Goal: Information Seeking & Learning: Check status

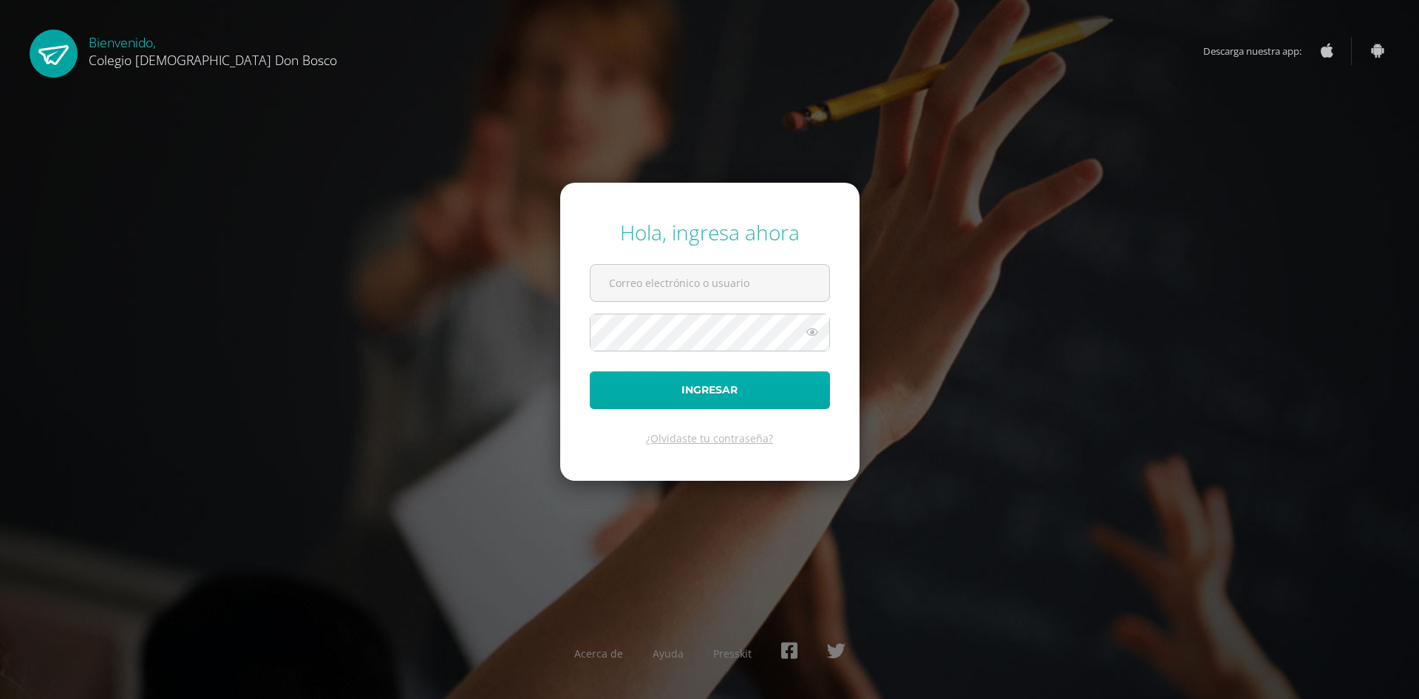
type input "a.picon.1adb@gmail.com"
click at [728, 389] on button "Ingresar" at bounding box center [710, 390] width 240 height 38
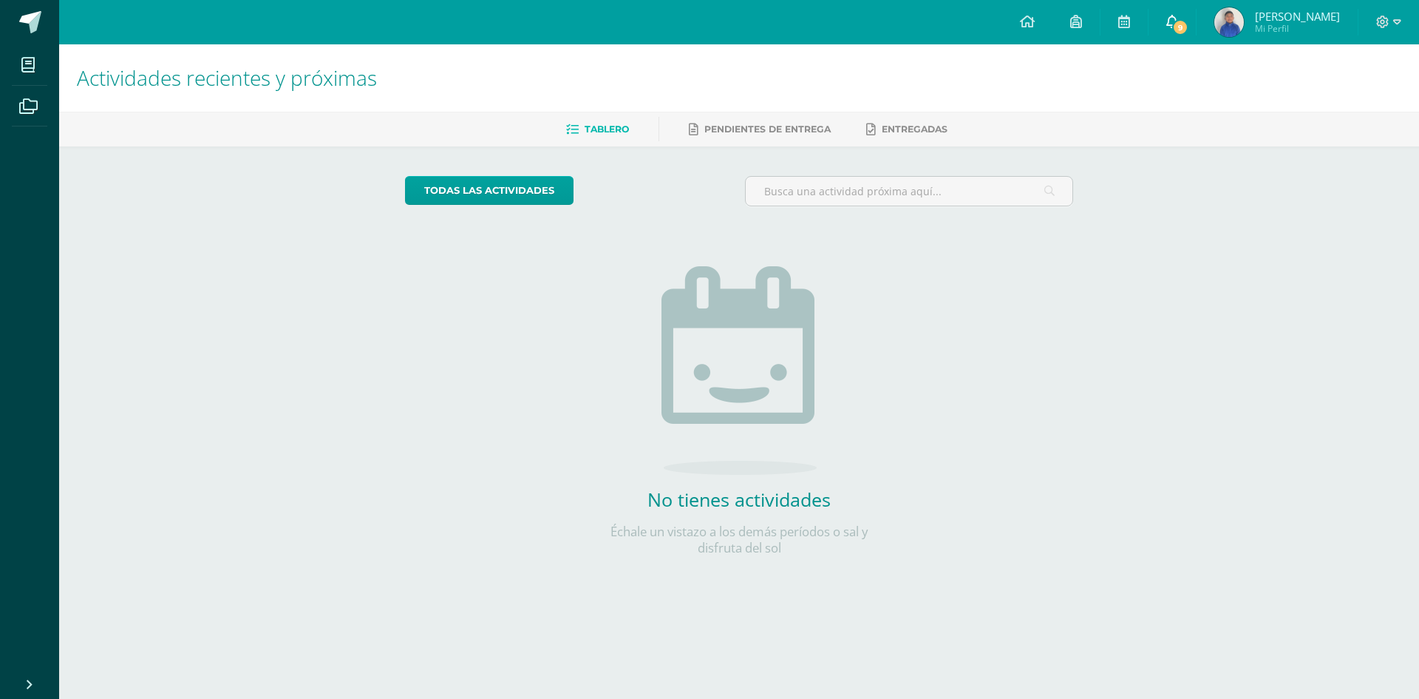
click at [1178, 24] on icon at bounding box center [1172, 21] width 12 height 13
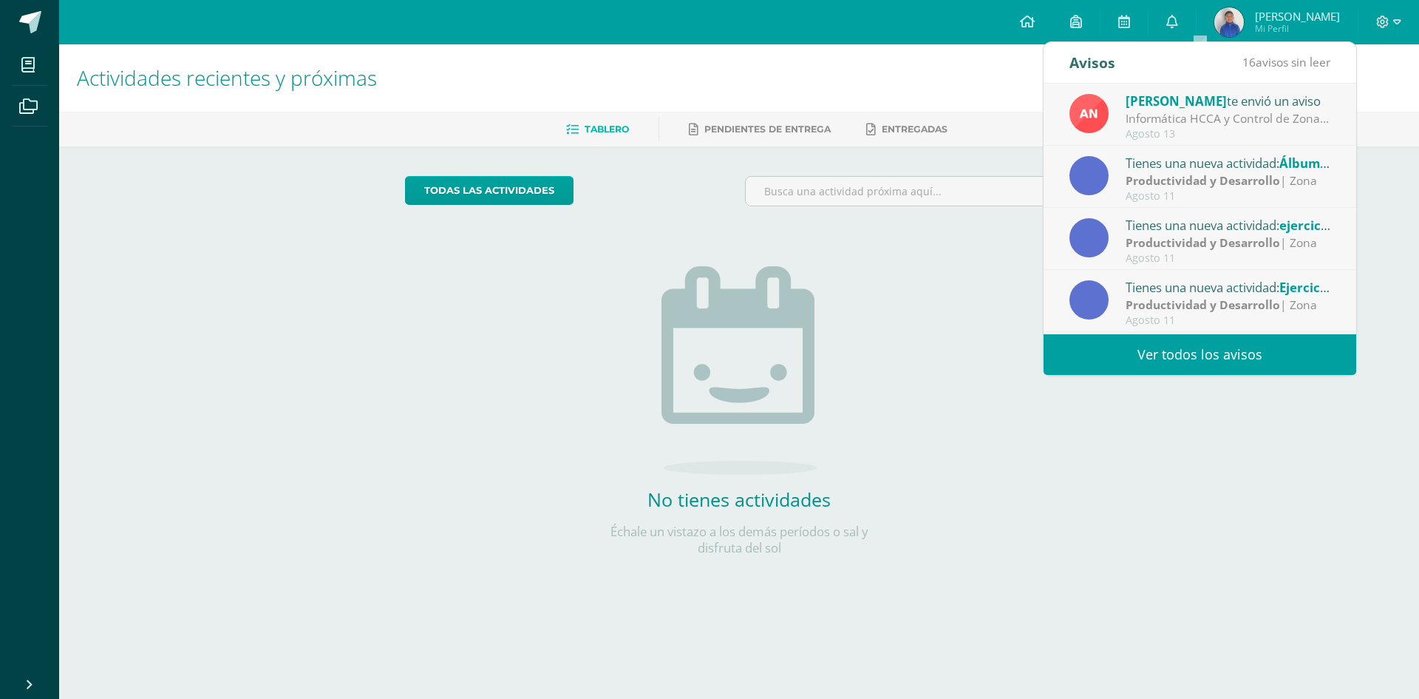
click at [1188, 123] on div "Informática HCCA y Control de Zona: Buen día es un gusto saludarles, esperando …" at bounding box center [1228, 118] width 205 height 17
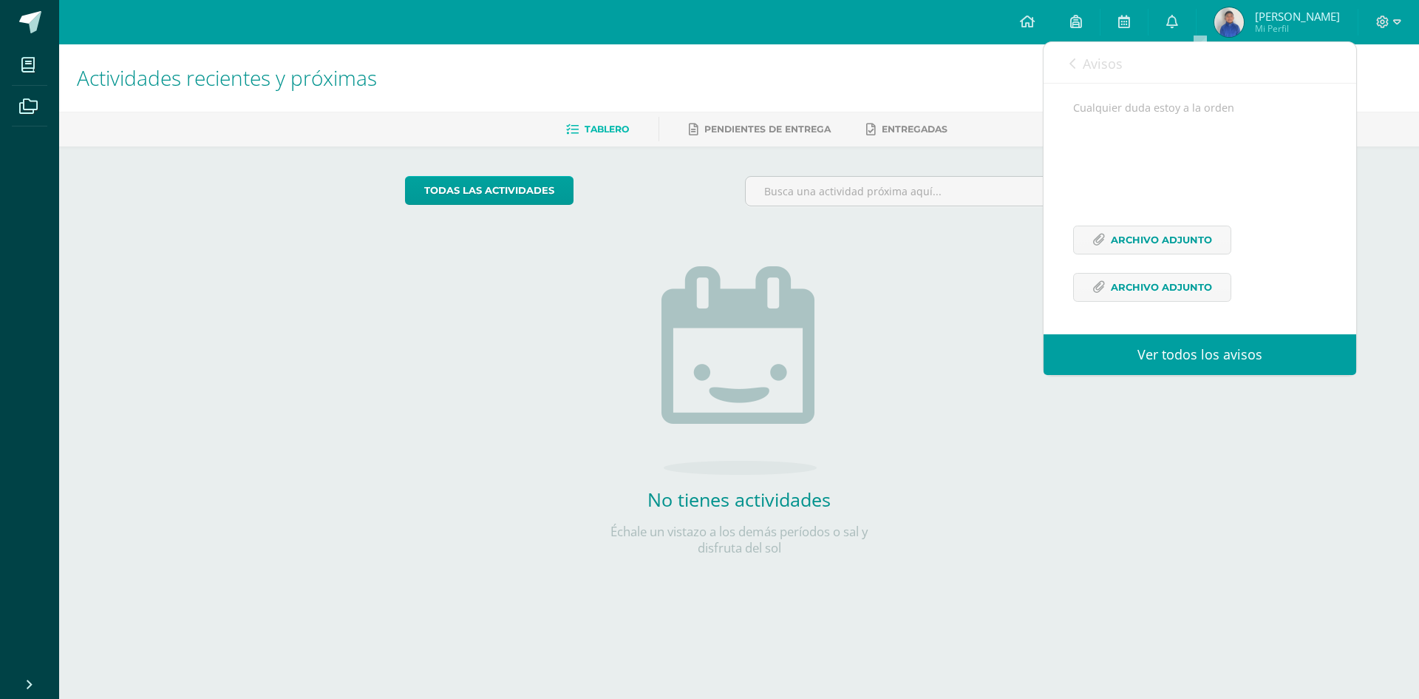
scroll to position [293, 0]
click at [1186, 239] on span "Archivo Adjunto" at bounding box center [1161, 239] width 101 height 27
click at [1126, 290] on span "Archivo Adjunto" at bounding box center [1161, 287] width 101 height 27
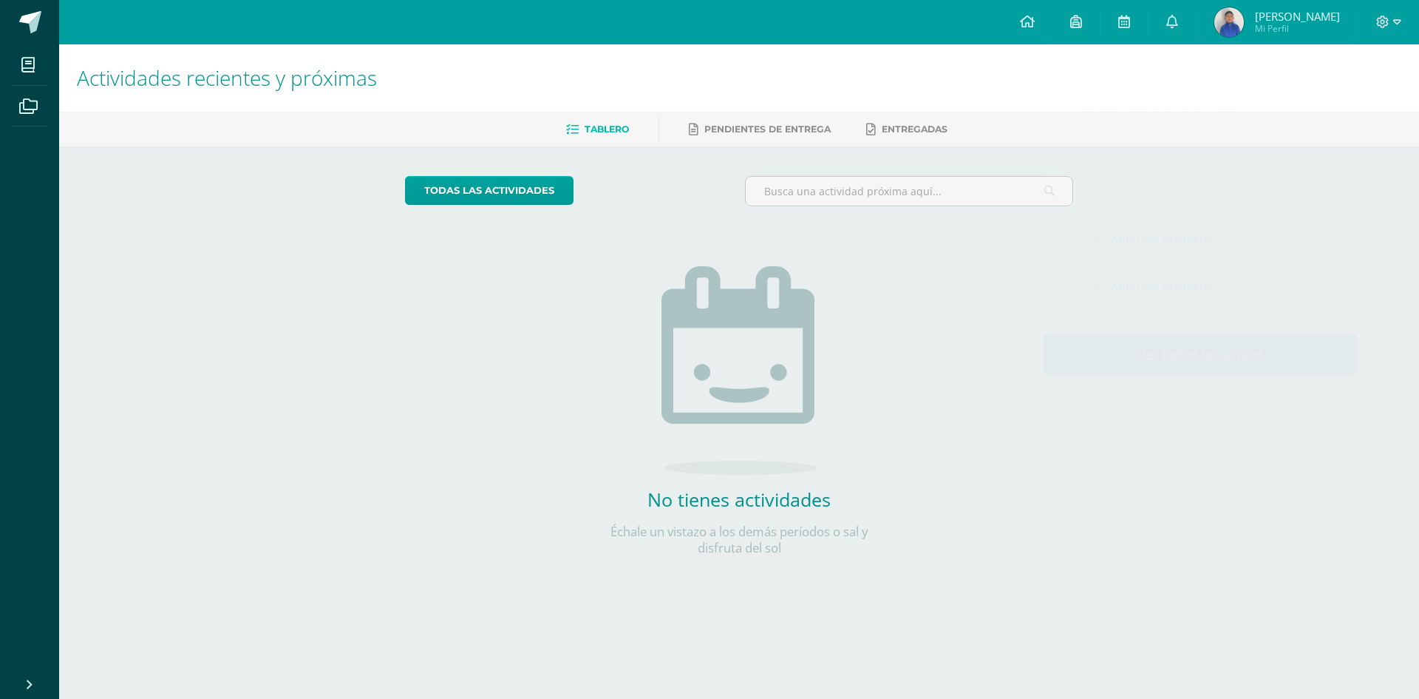
click at [1404, 183] on div "Actividades recientes y próximas Tablero Pendientes de entrega Entregadas todas…" at bounding box center [739, 323] width 1360 height 558
click at [1178, 23] on icon at bounding box center [1172, 21] width 12 height 13
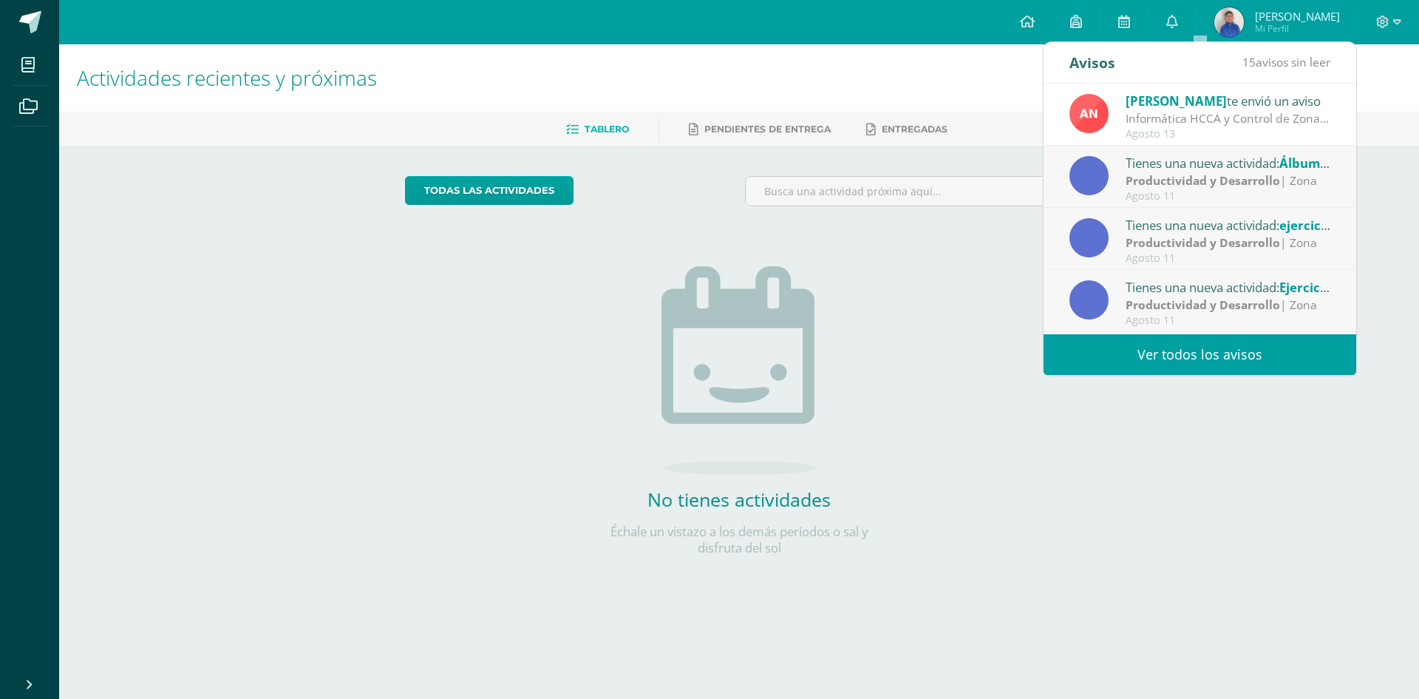
click at [1189, 186] on strong "Productividad y Desarrollo" at bounding box center [1203, 180] width 154 height 16
click at [1161, 174] on strong "Productividad y Desarrollo" at bounding box center [1203, 180] width 154 height 16
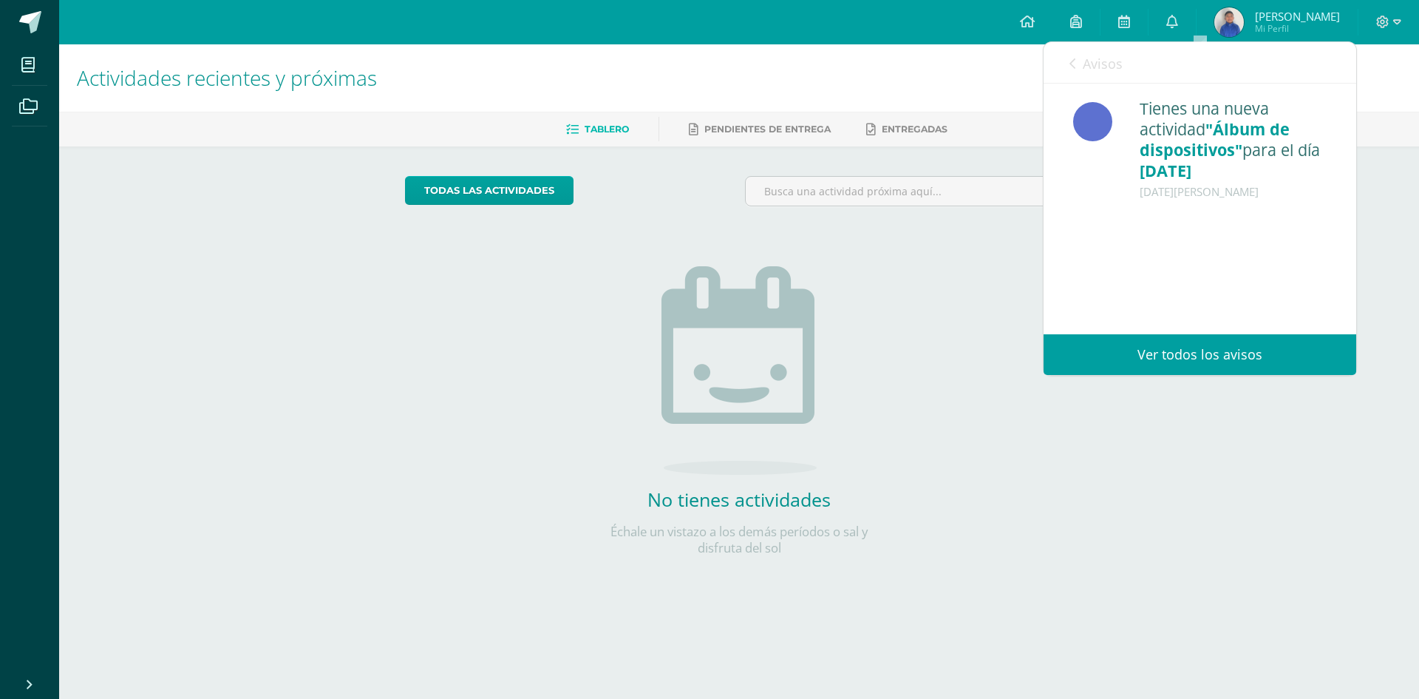
click at [1186, 352] on link "Ver todos los avisos" at bounding box center [1200, 354] width 313 height 41
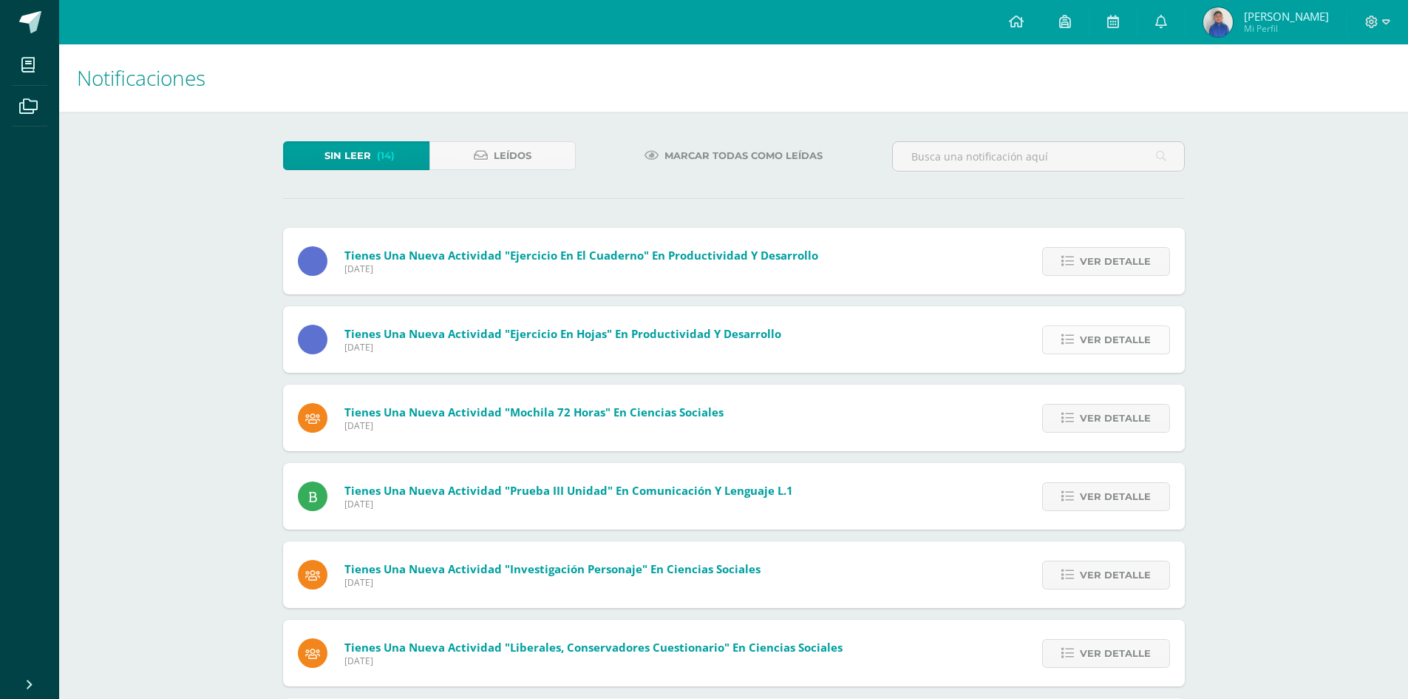
click at [1138, 336] on span "Ver detalle" at bounding box center [1115, 339] width 71 height 27
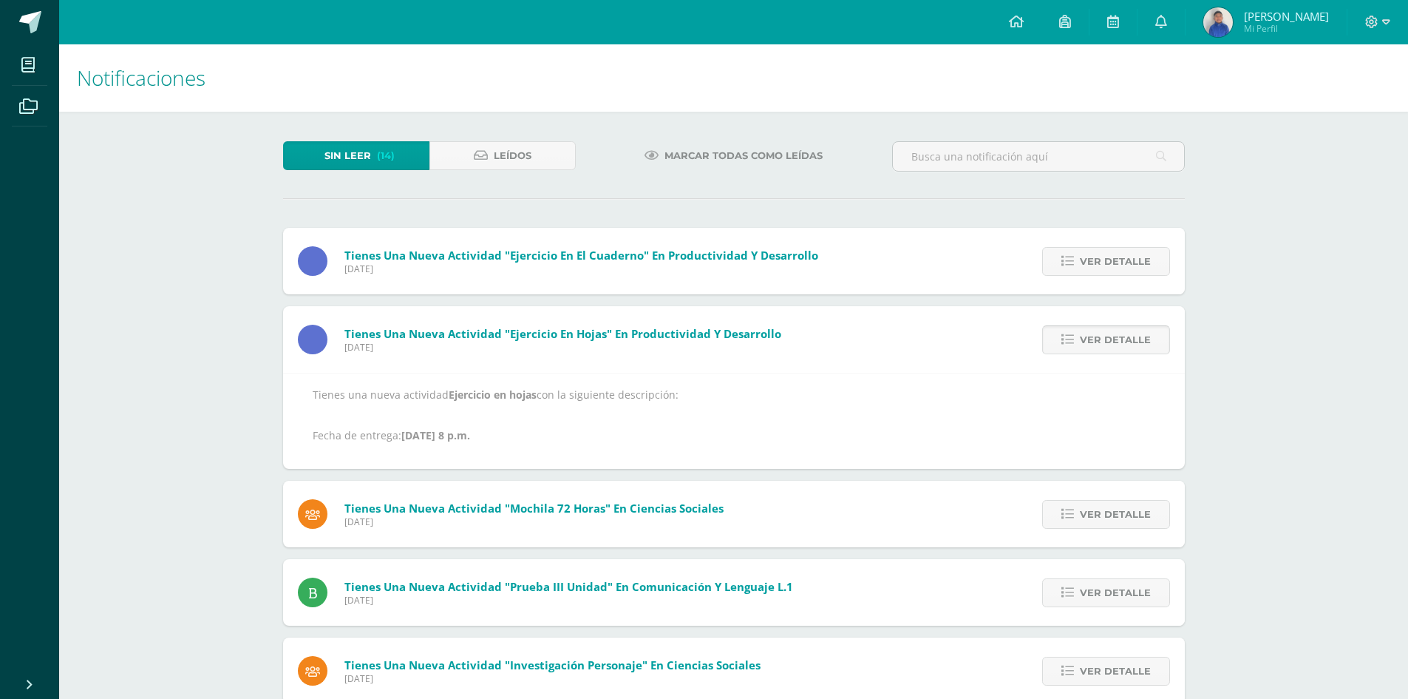
click at [1138, 336] on span "Ver detalle" at bounding box center [1115, 339] width 71 height 27
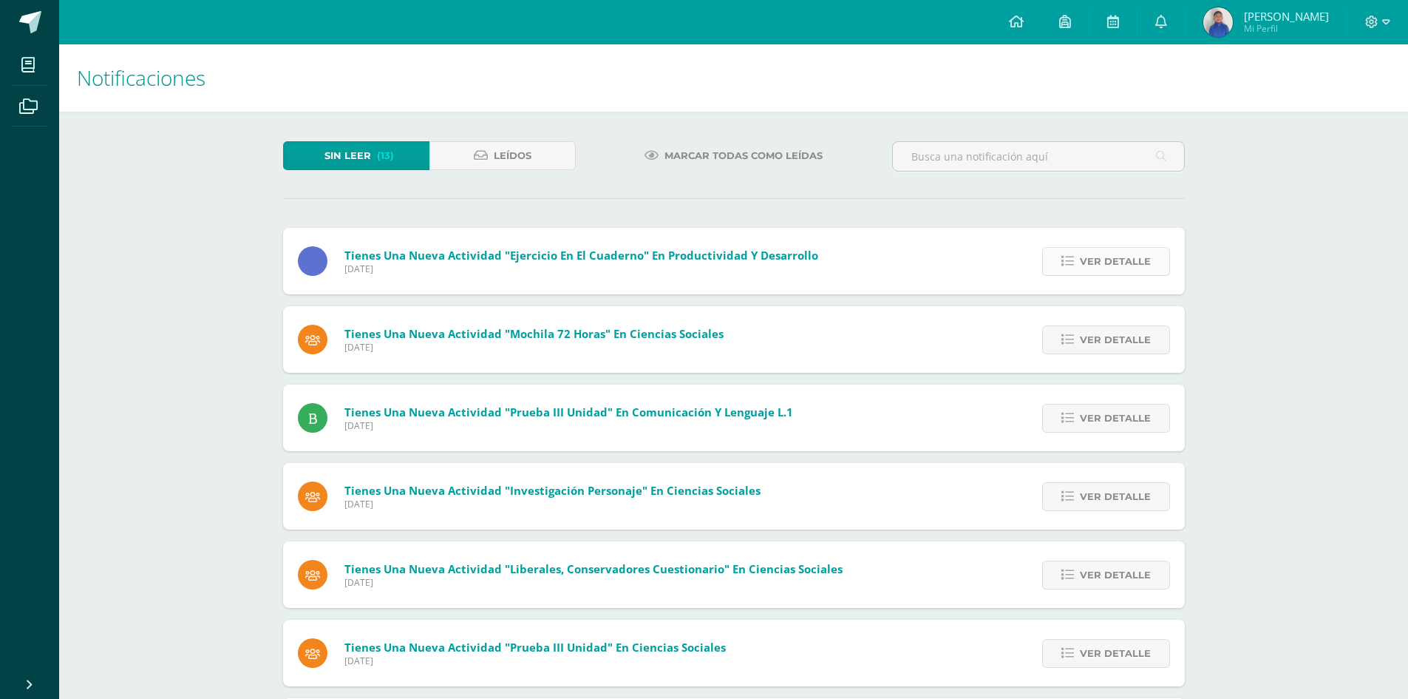
click at [1116, 262] on span "Ver detalle" at bounding box center [1115, 261] width 71 height 27
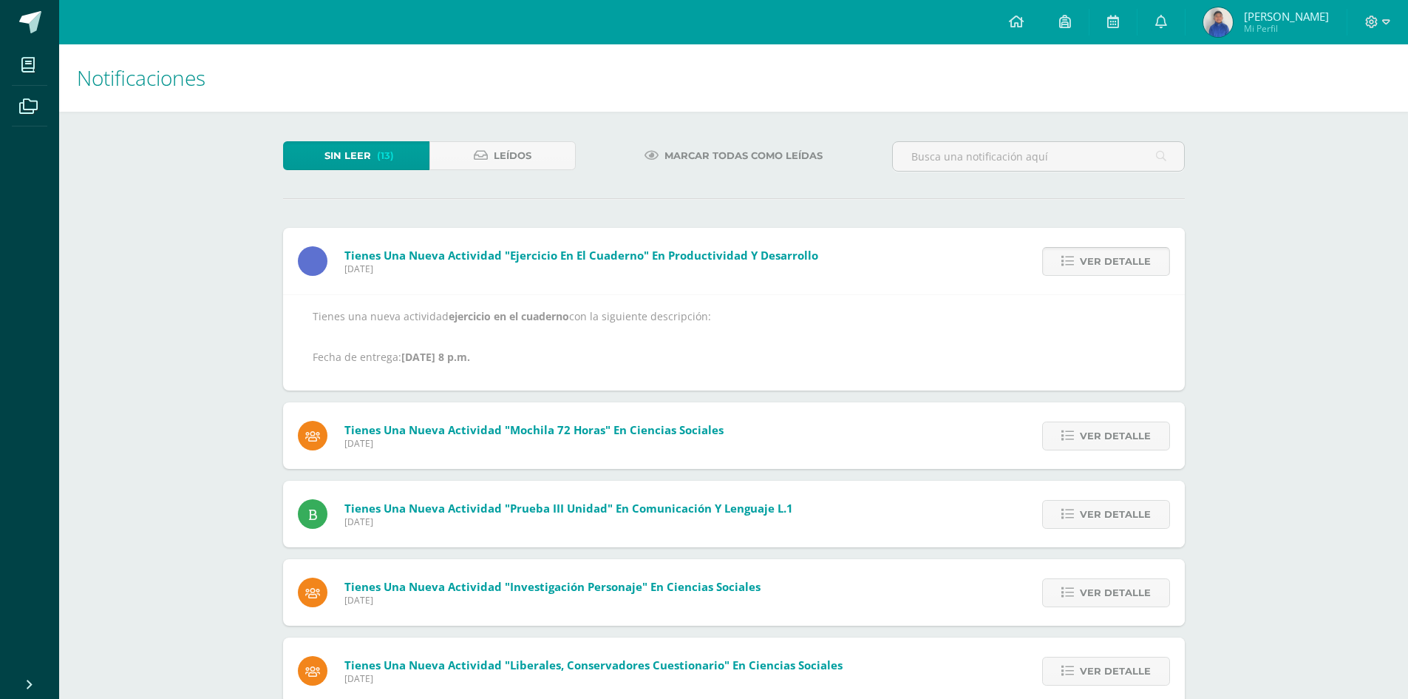
click at [1116, 262] on span "Ver detalle" at bounding box center [1115, 261] width 71 height 27
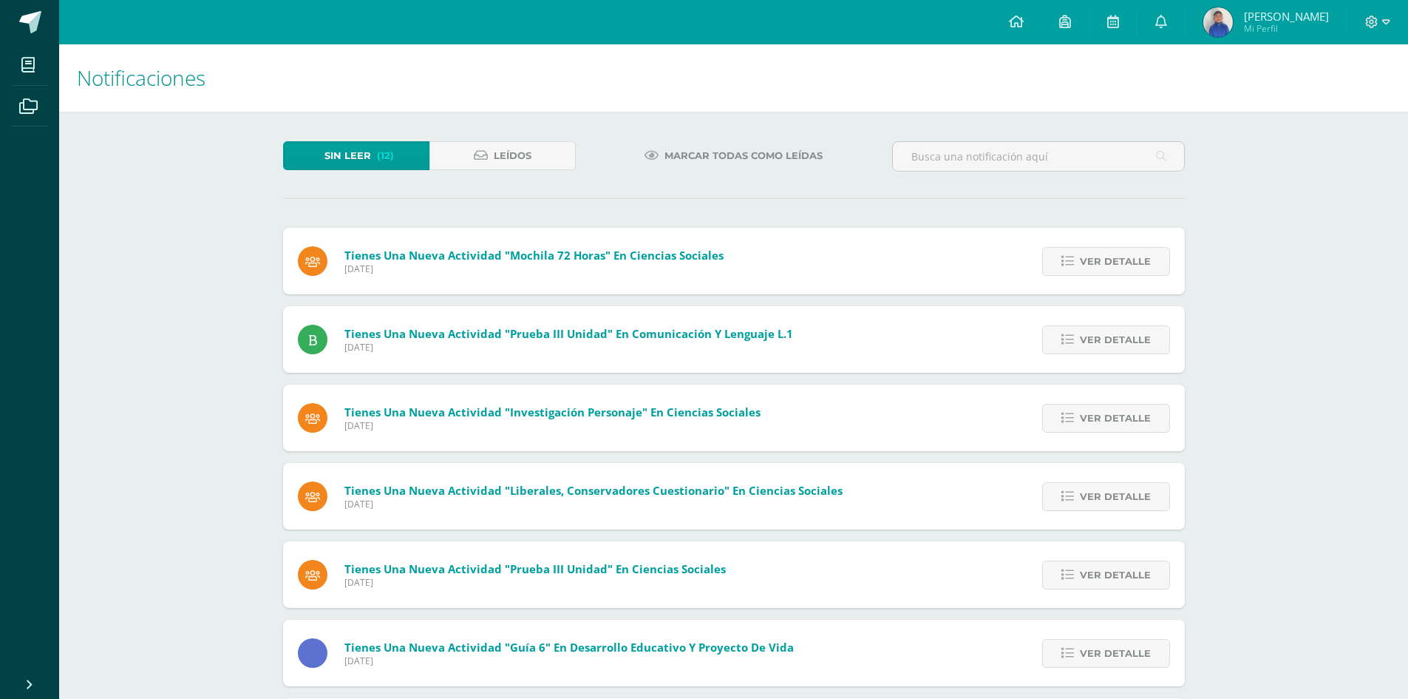
click at [1116, 262] on span "Ver detalle" at bounding box center [1115, 261] width 71 height 27
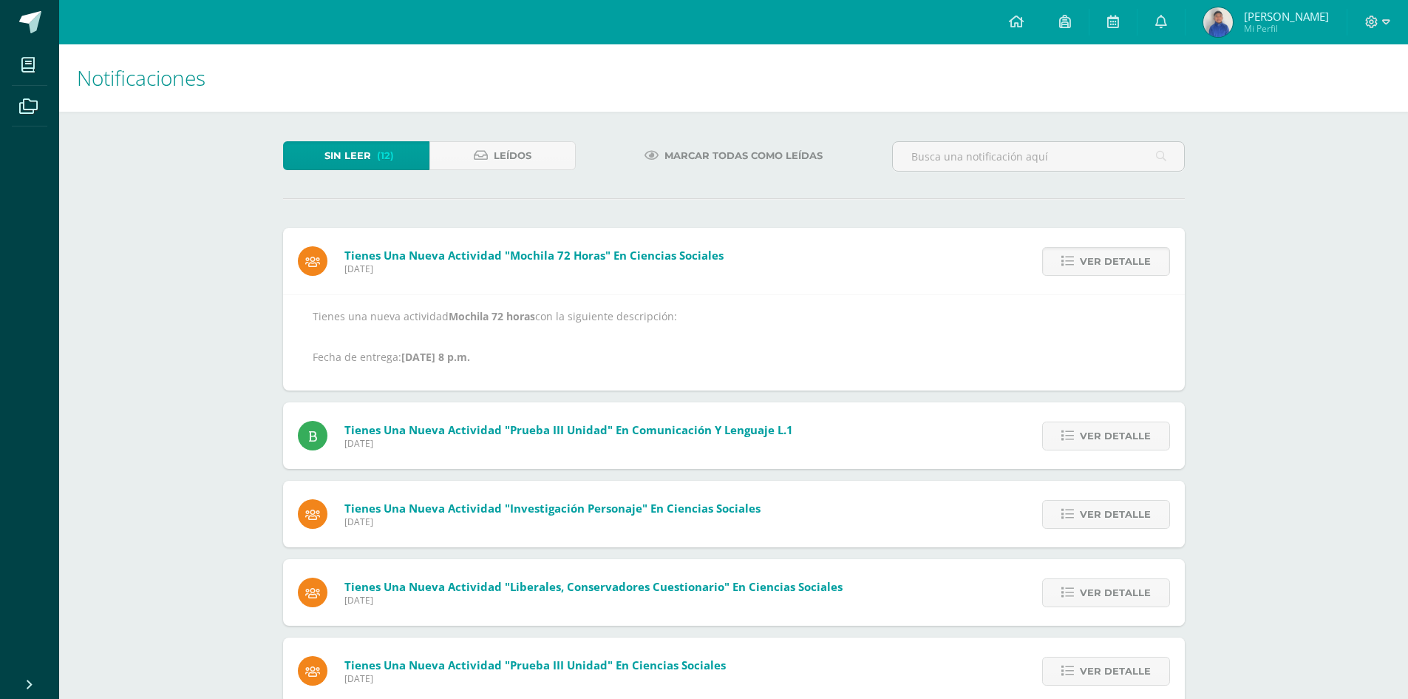
click at [1116, 262] on span "Ver detalle" at bounding box center [1115, 261] width 71 height 27
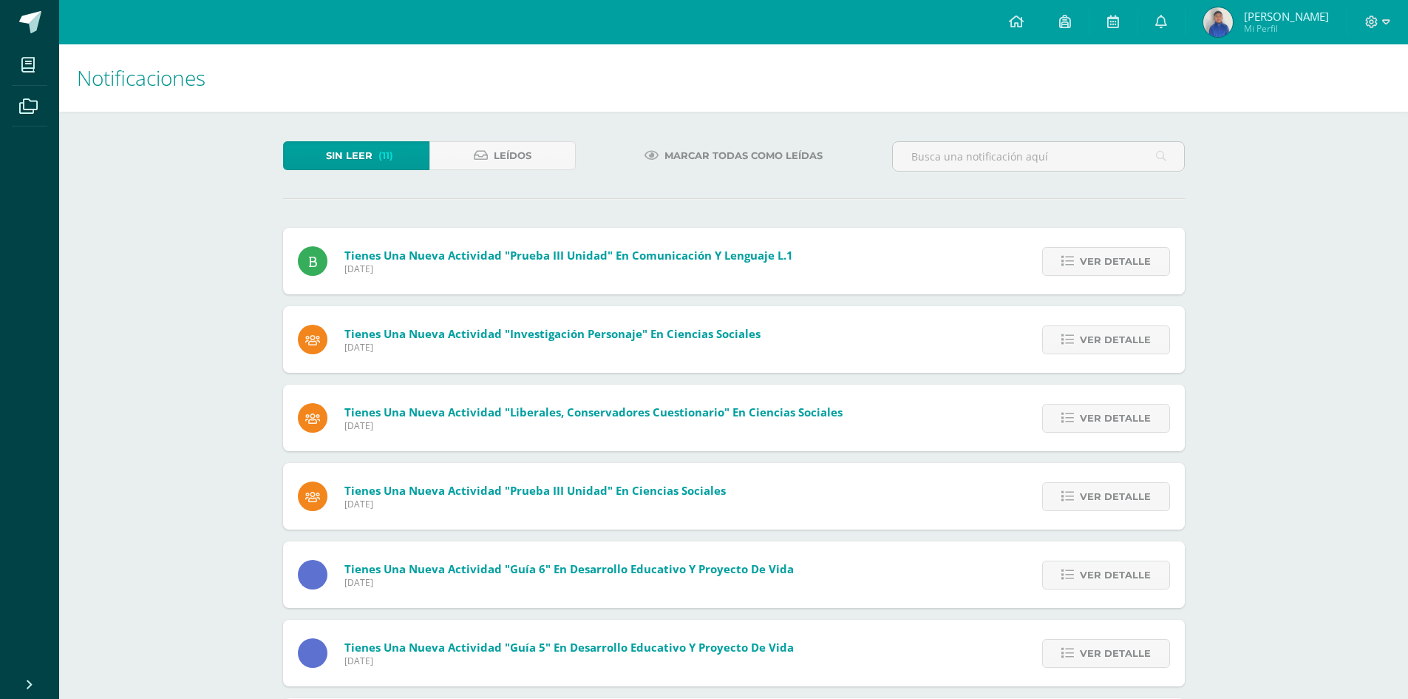
click at [1116, 262] on span "Ver detalle" at bounding box center [1115, 261] width 71 height 27
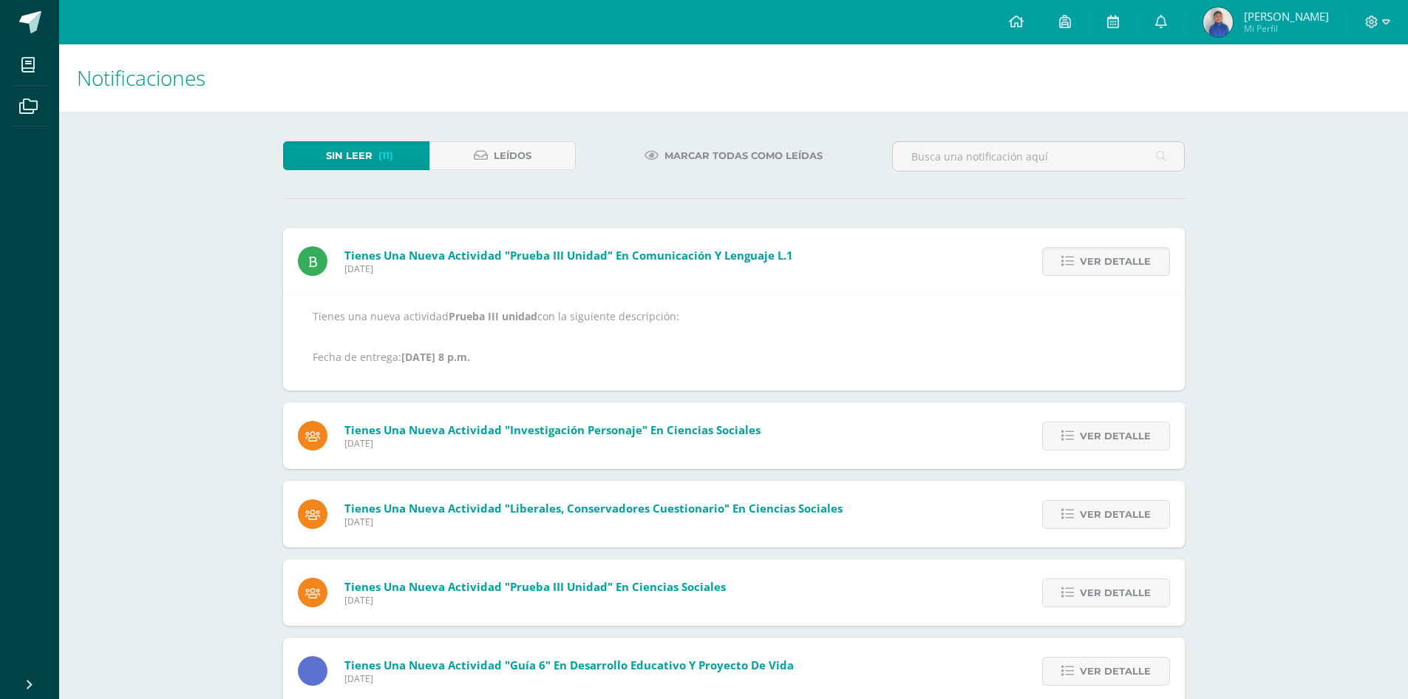
click at [1116, 262] on span "Ver detalle" at bounding box center [1115, 261] width 71 height 27
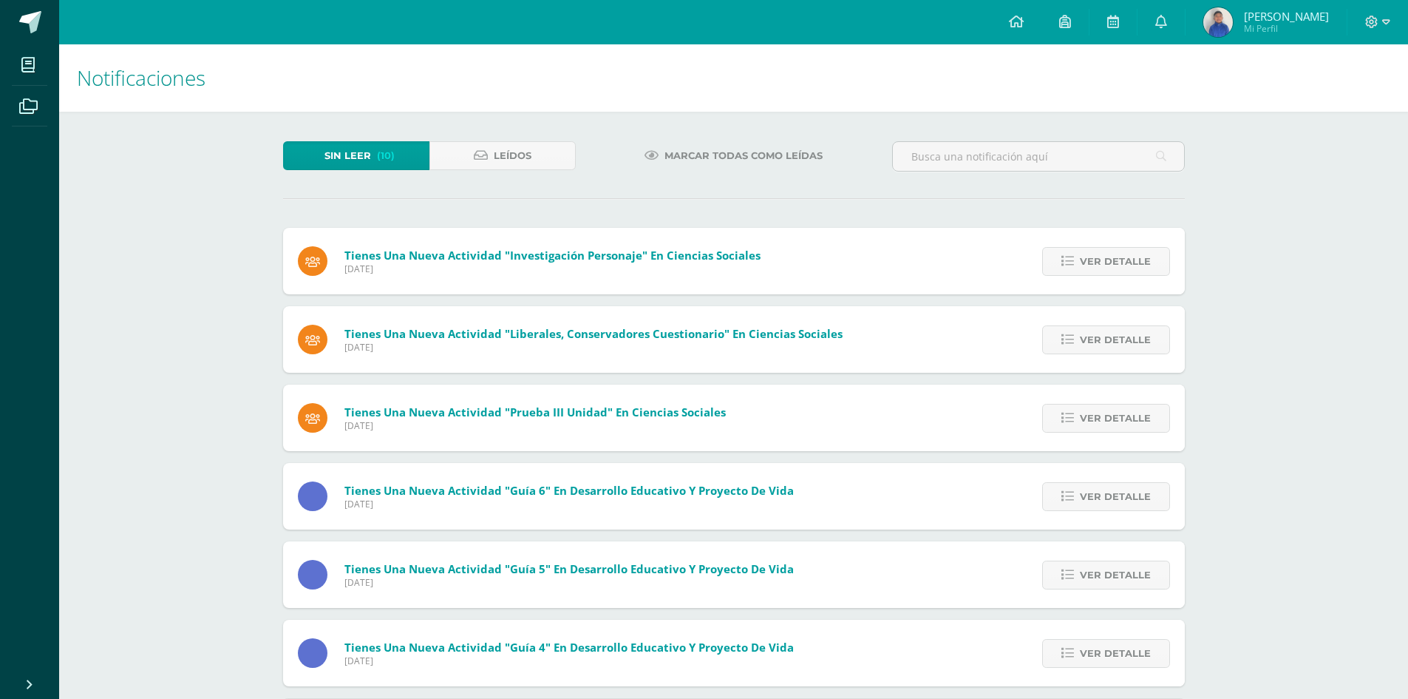
click at [1116, 262] on span "Ver detalle" at bounding box center [1115, 261] width 71 height 27
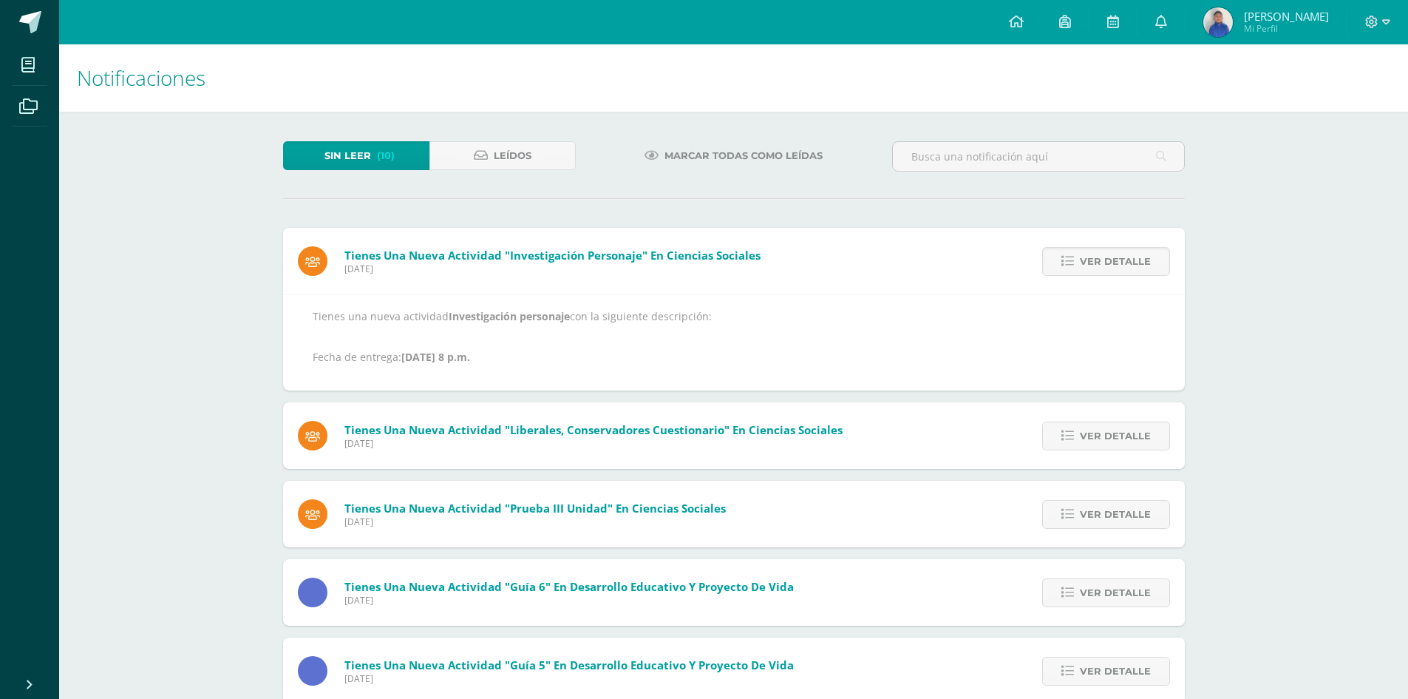
click at [1116, 262] on span "Ver detalle" at bounding box center [1115, 261] width 71 height 27
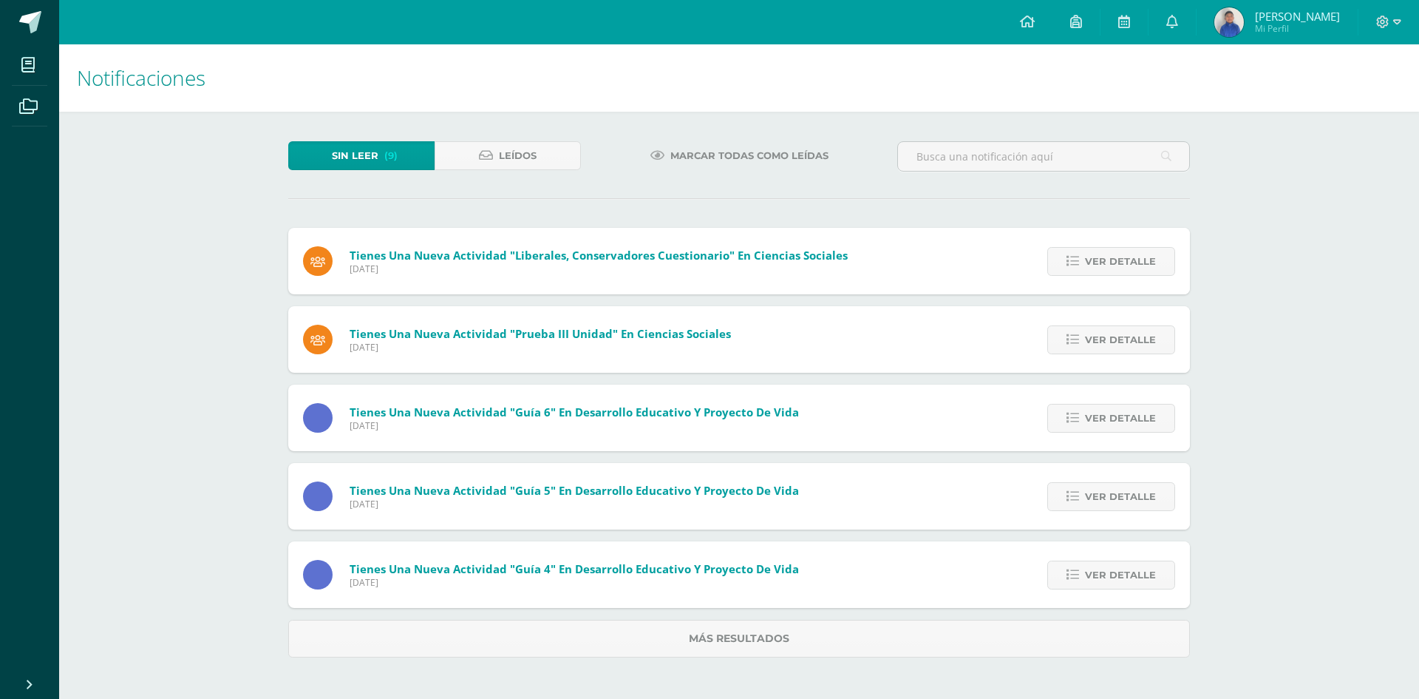
click at [1116, 262] on span "Ver detalle" at bounding box center [1120, 261] width 71 height 27
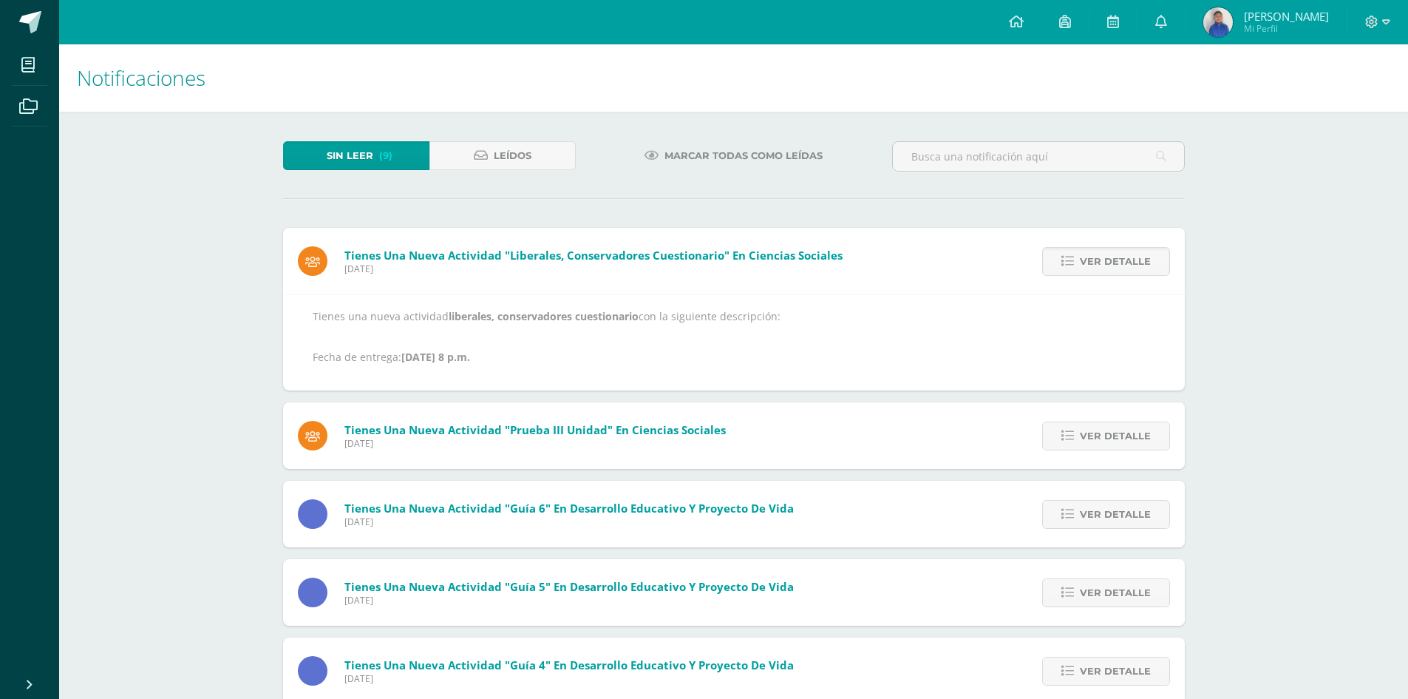
click at [1116, 262] on span "Ver detalle" at bounding box center [1115, 261] width 71 height 27
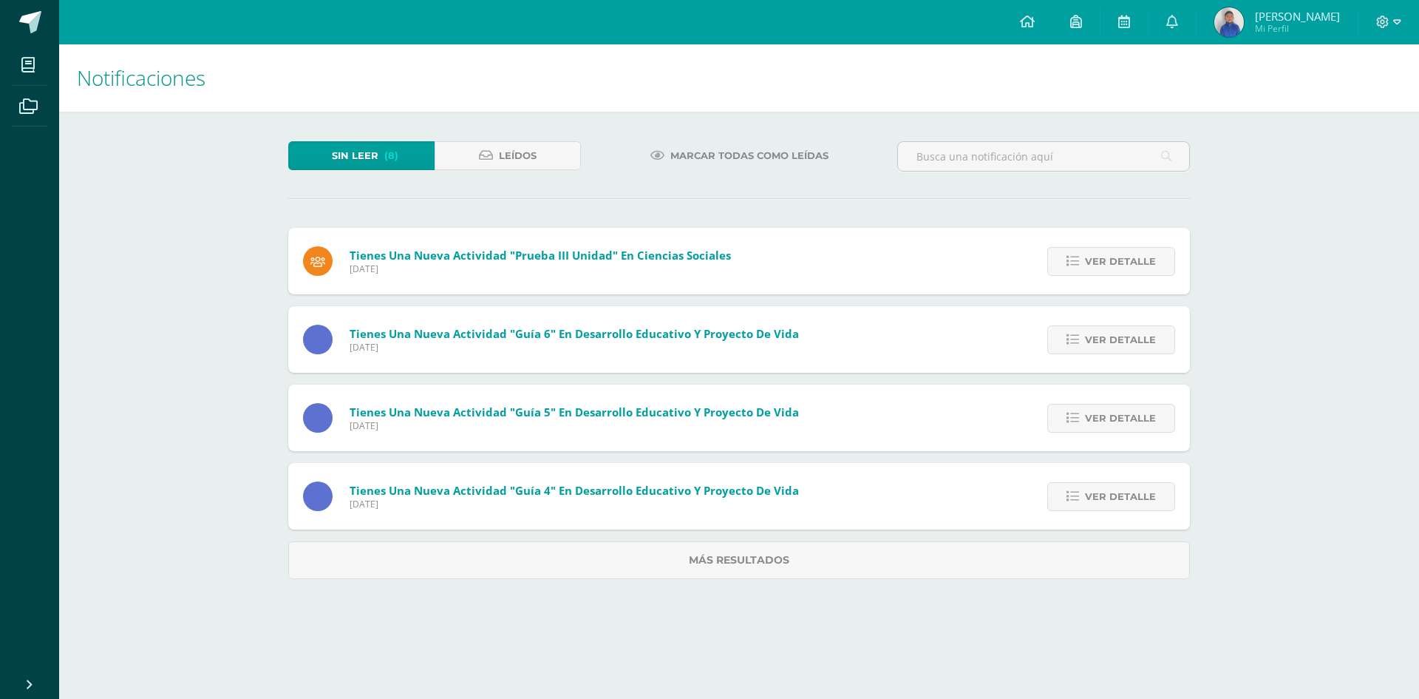
click at [1116, 262] on span "Ver detalle" at bounding box center [1120, 261] width 71 height 27
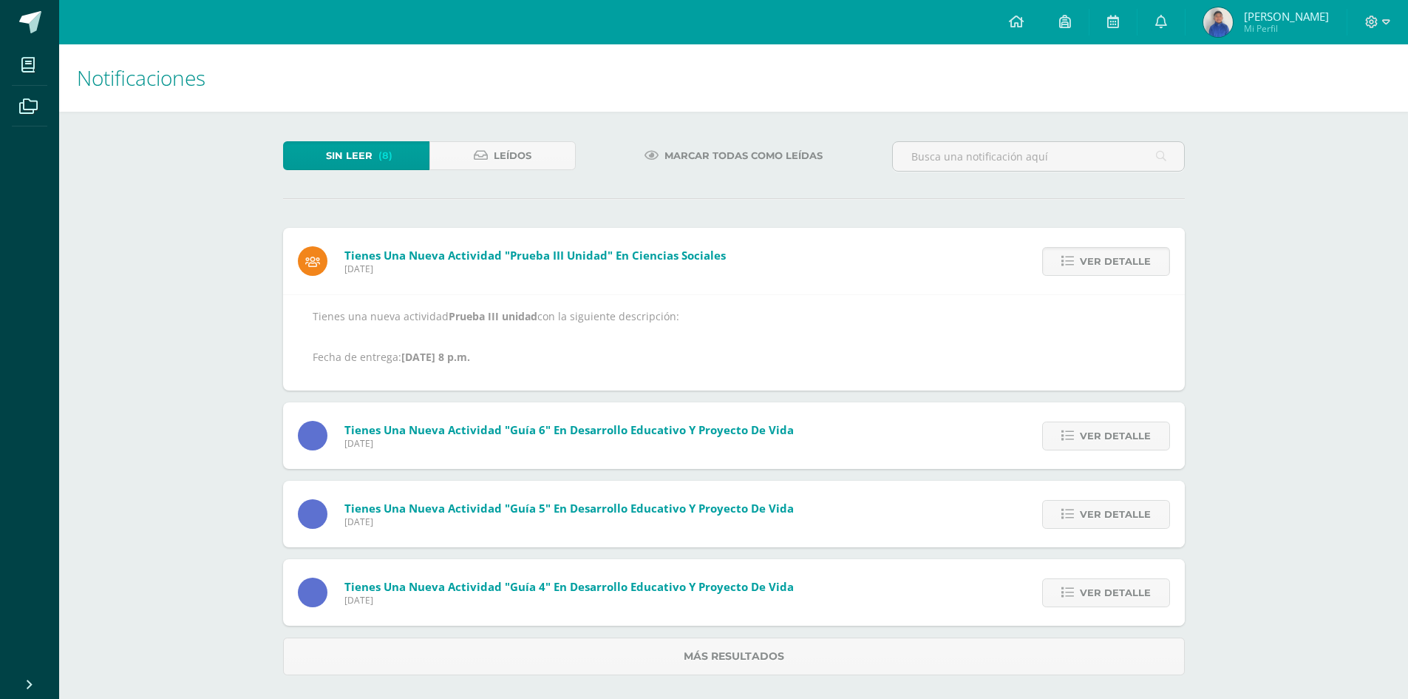
click at [1116, 262] on span "Ver detalle" at bounding box center [1115, 261] width 71 height 27
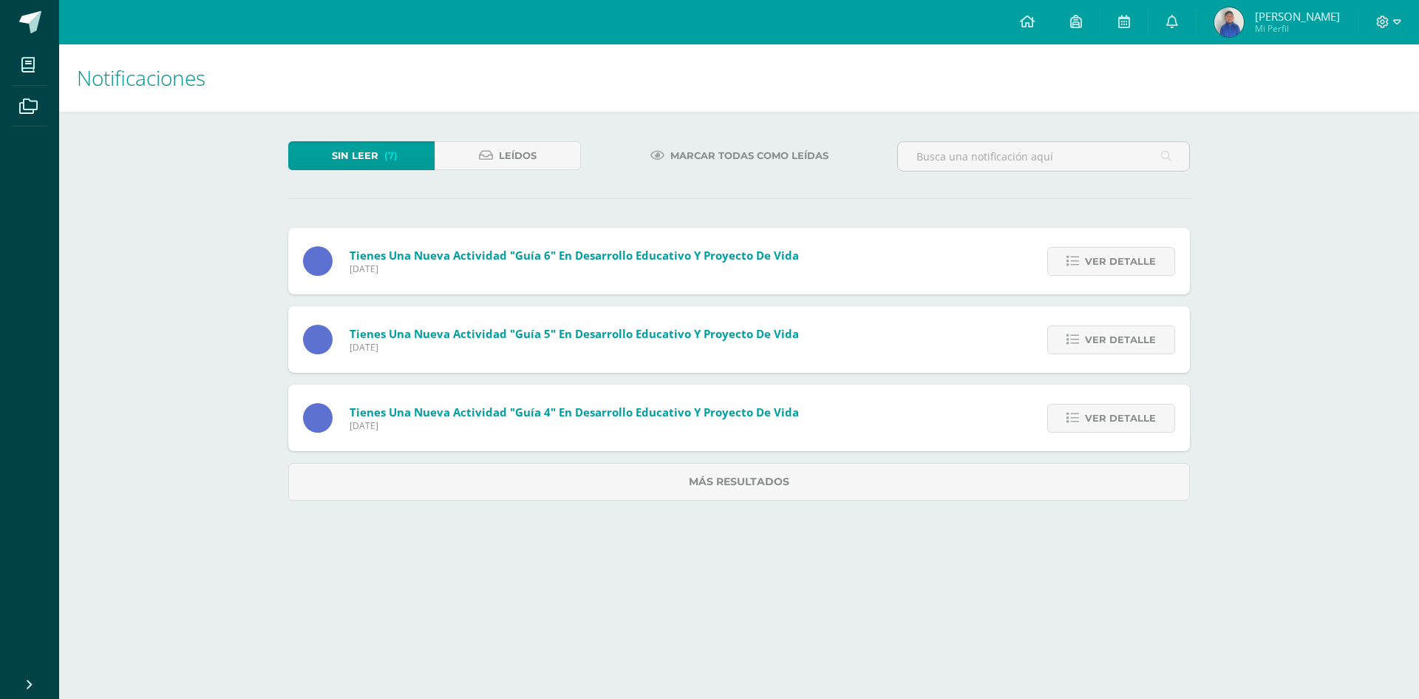
click at [1116, 262] on span "Ver detalle" at bounding box center [1120, 261] width 71 height 27
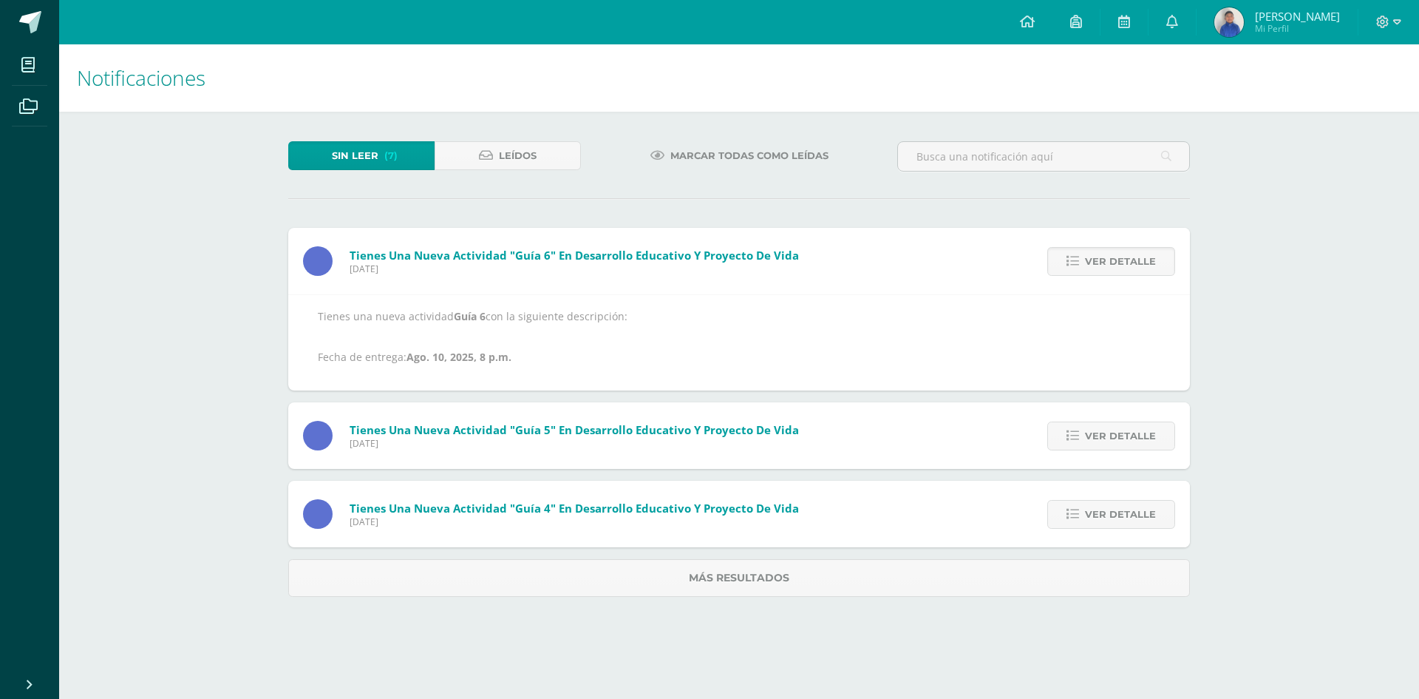
click at [1116, 262] on span "Ver detalle" at bounding box center [1120, 261] width 71 height 27
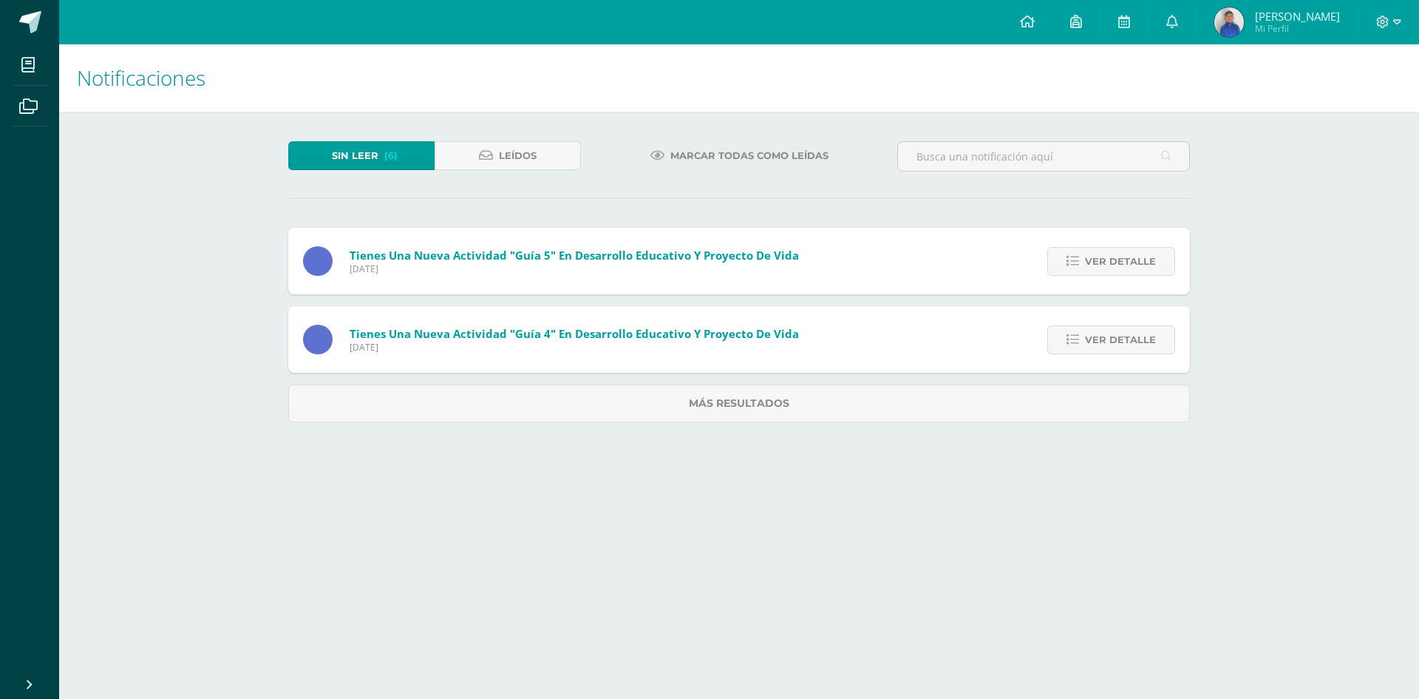
click at [1116, 262] on span "Ver detalle" at bounding box center [1120, 261] width 71 height 27
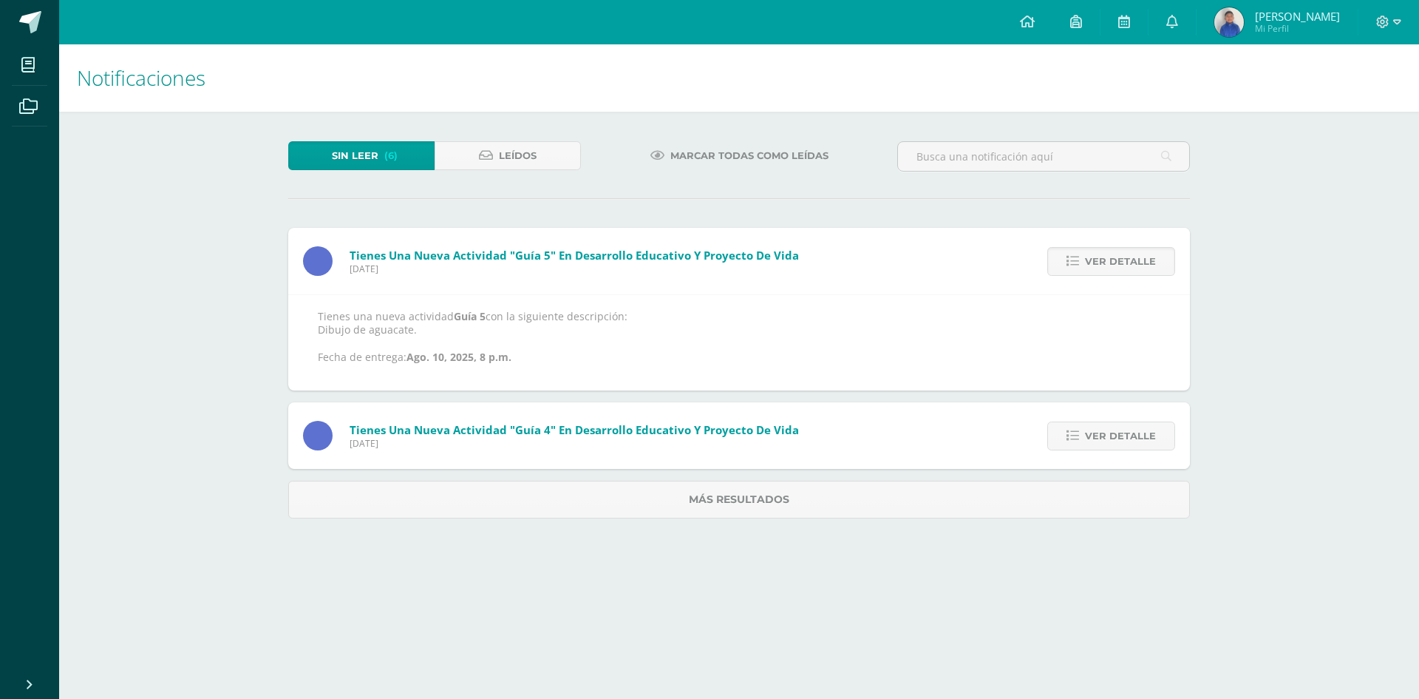
click at [1116, 262] on span "Ver detalle" at bounding box center [1120, 261] width 71 height 27
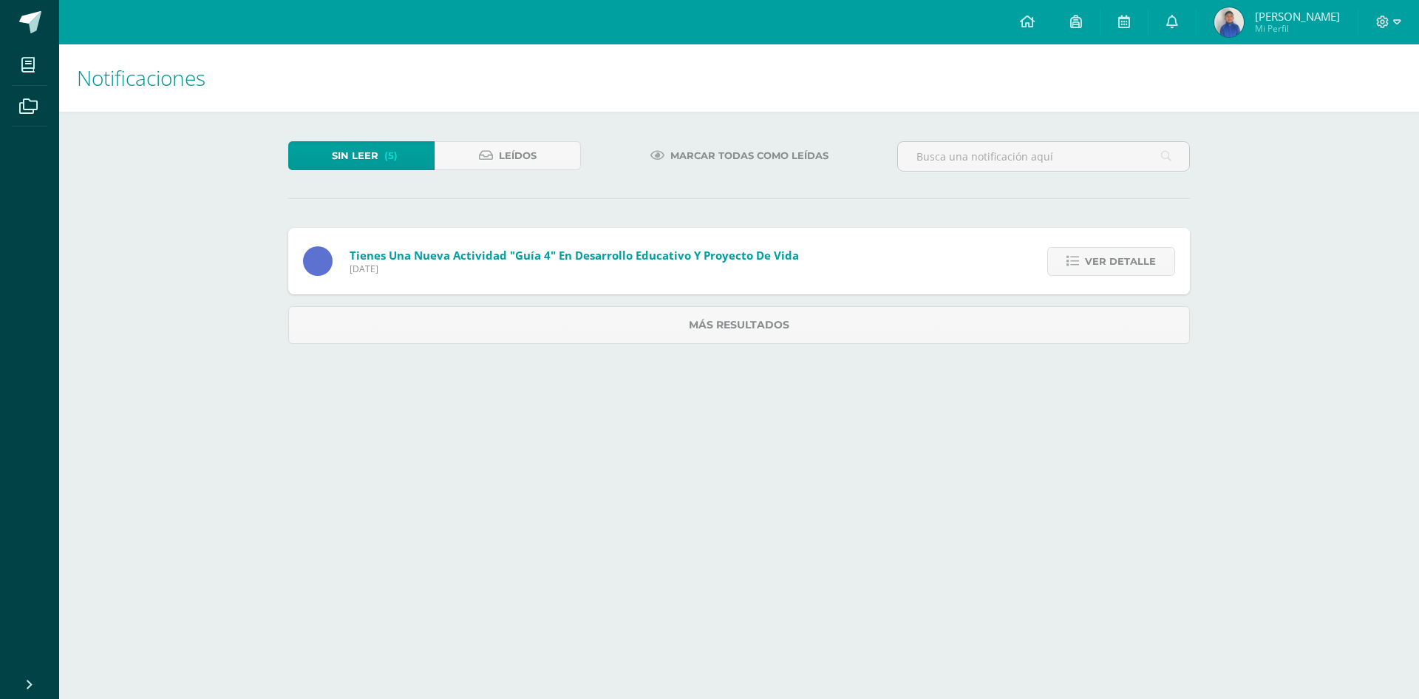
click at [1116, 262] on span "Ver detalle" at bounding box center [1120, 261] width 71 height 27
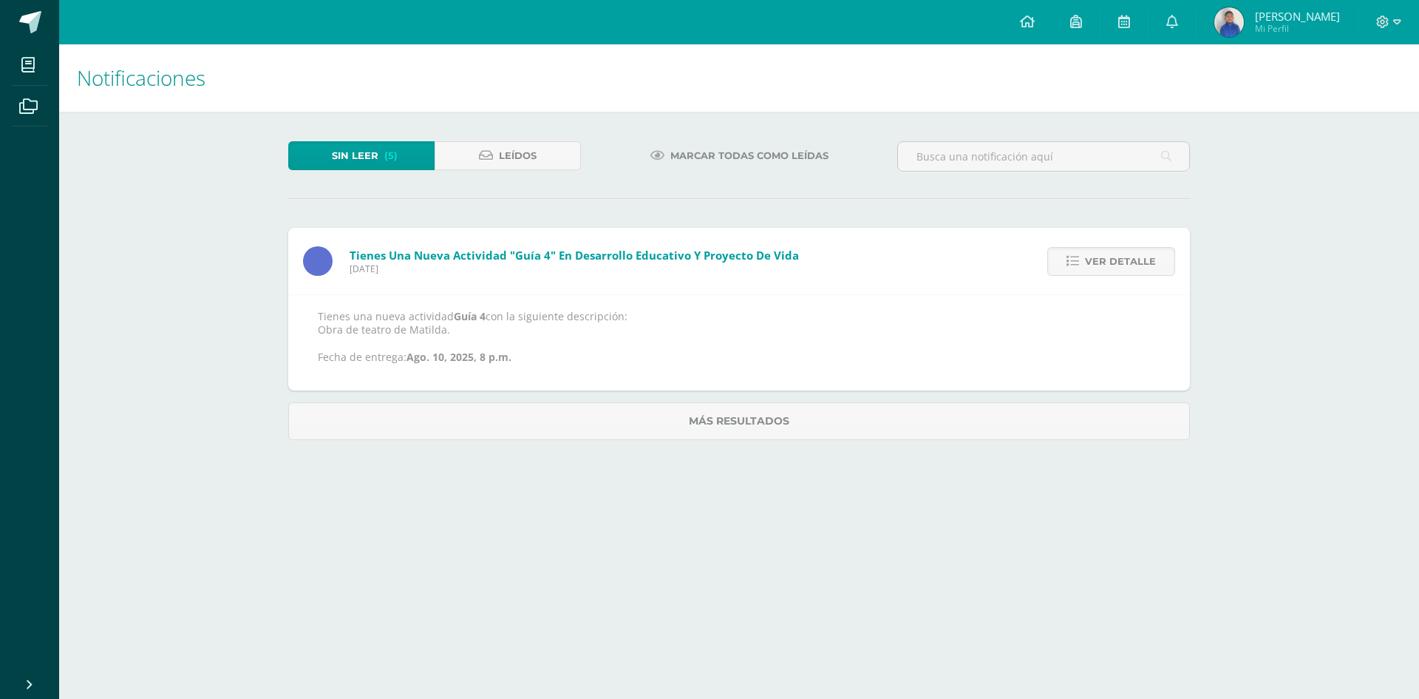
click at [1116, 262] on span "Ver detalle" at bounding box center [1120, 261] width 71 height 27
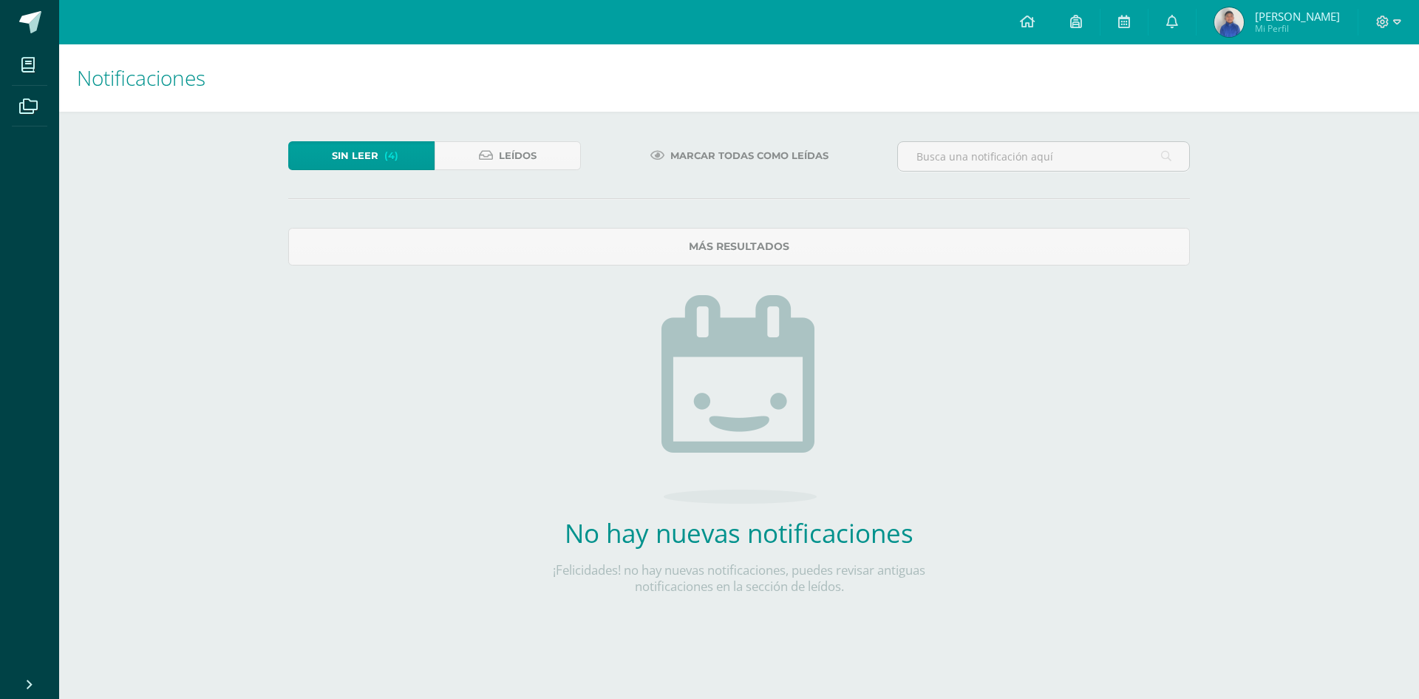
click at [376, 146] on span "Sin leer" at bounding box center [355, 155] width 47 height 27
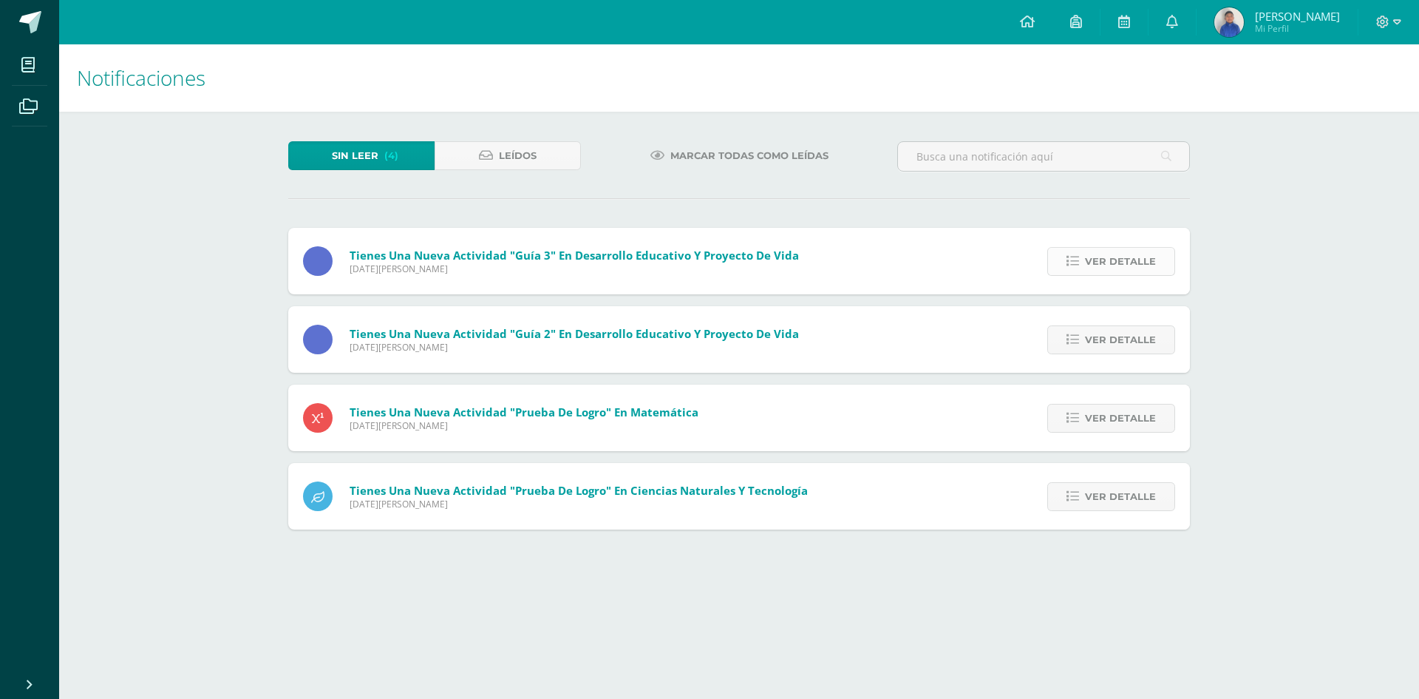
click at [1150, 262] on span "Ver detalle" at bounding box center [1120, 261] width 71 height 27
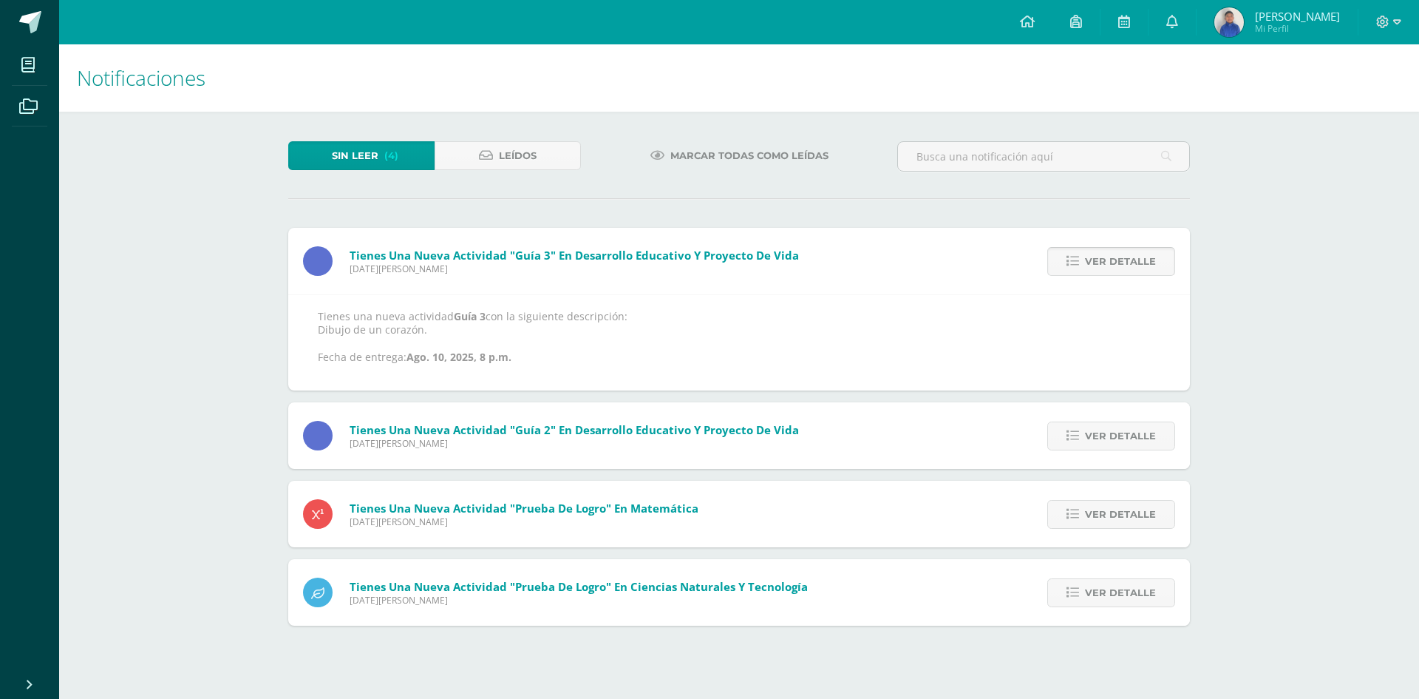
click at [1150, 262] on span "Ver detalle" at bounding box center [1120, 261] width 71 height 27
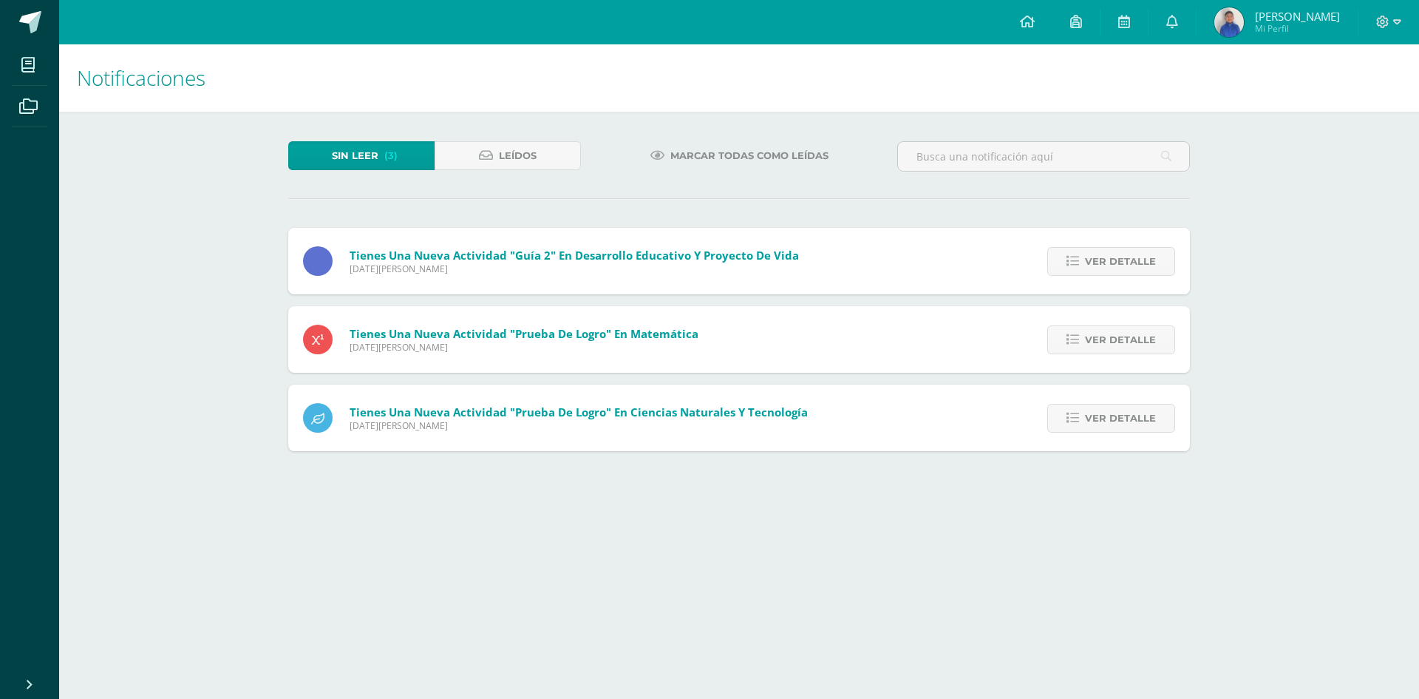
click at [1150, 262] on span "Ver detalle" at bounding box center [1120, 261] width 71 height 27
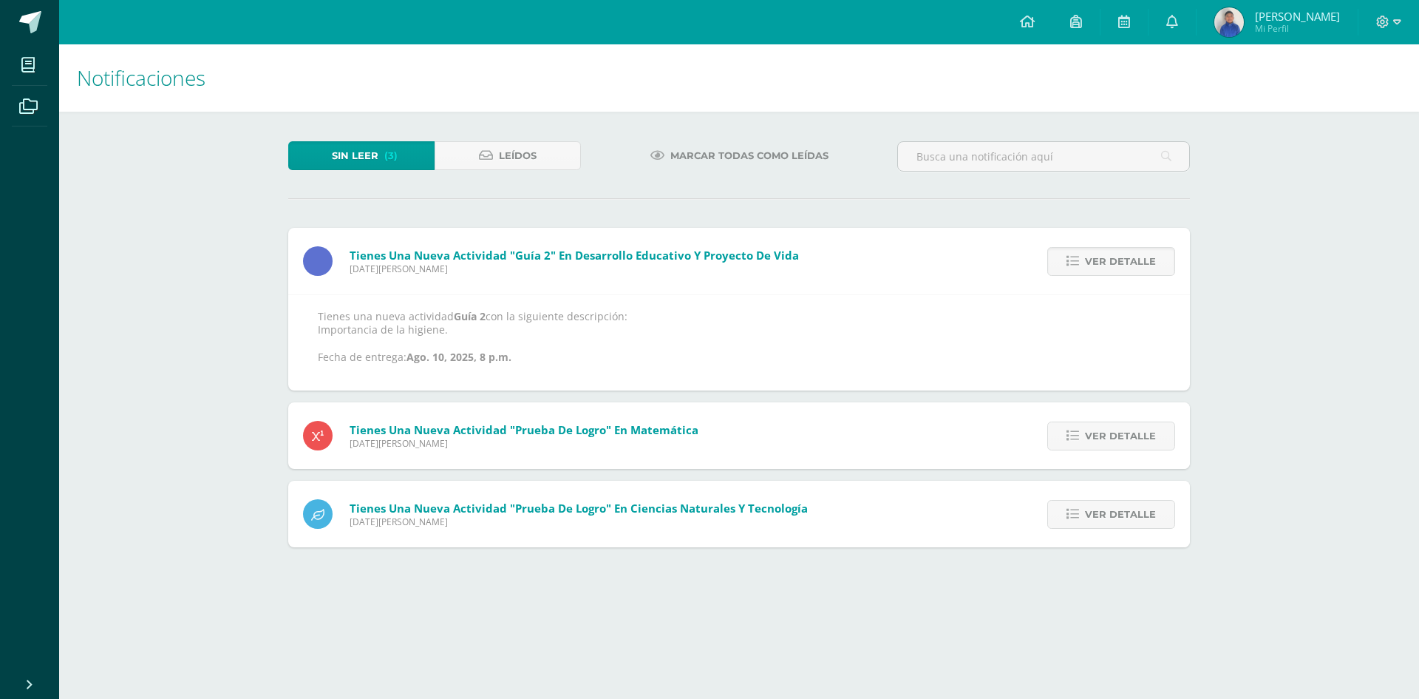
click at [1150, 262] on span "Ver detalle" at bounding box center [1120, 261] width 71 height 27
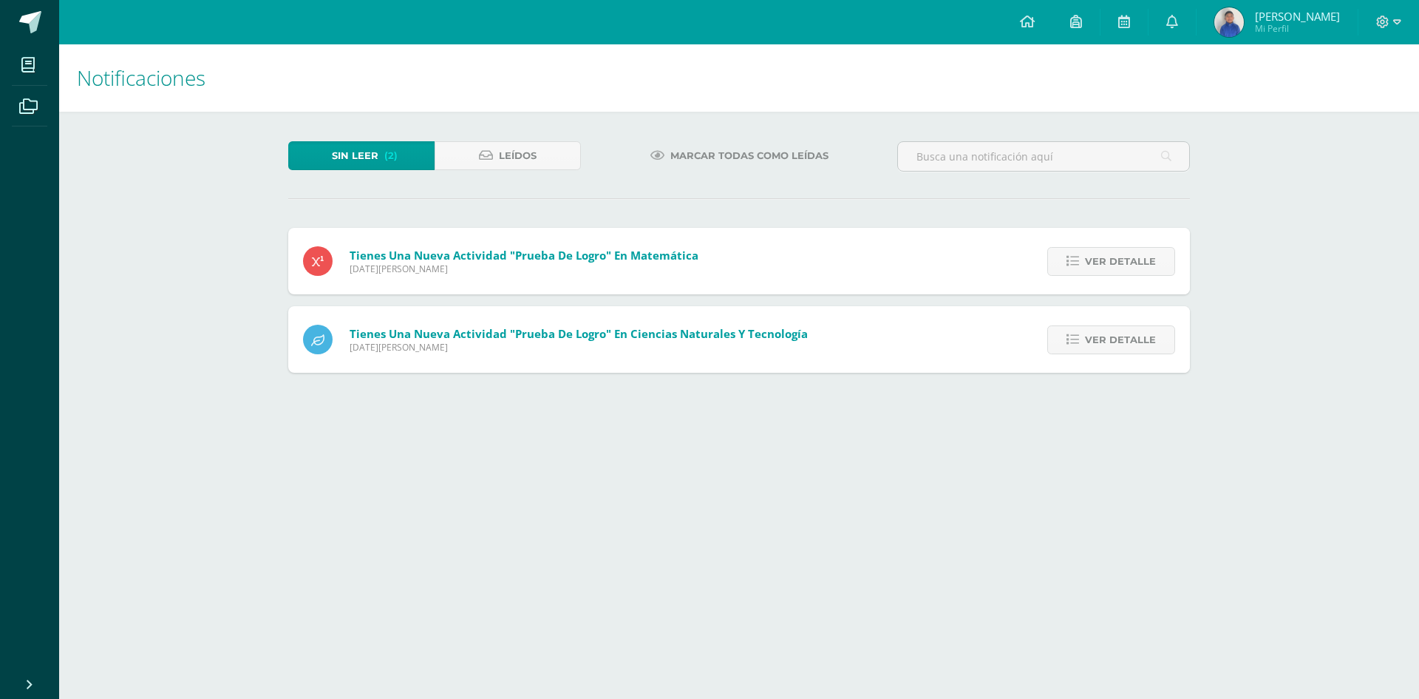
click at [1150, 262] on span "Ver detalle" at bounding box center [1120, 261] width 71 height 27
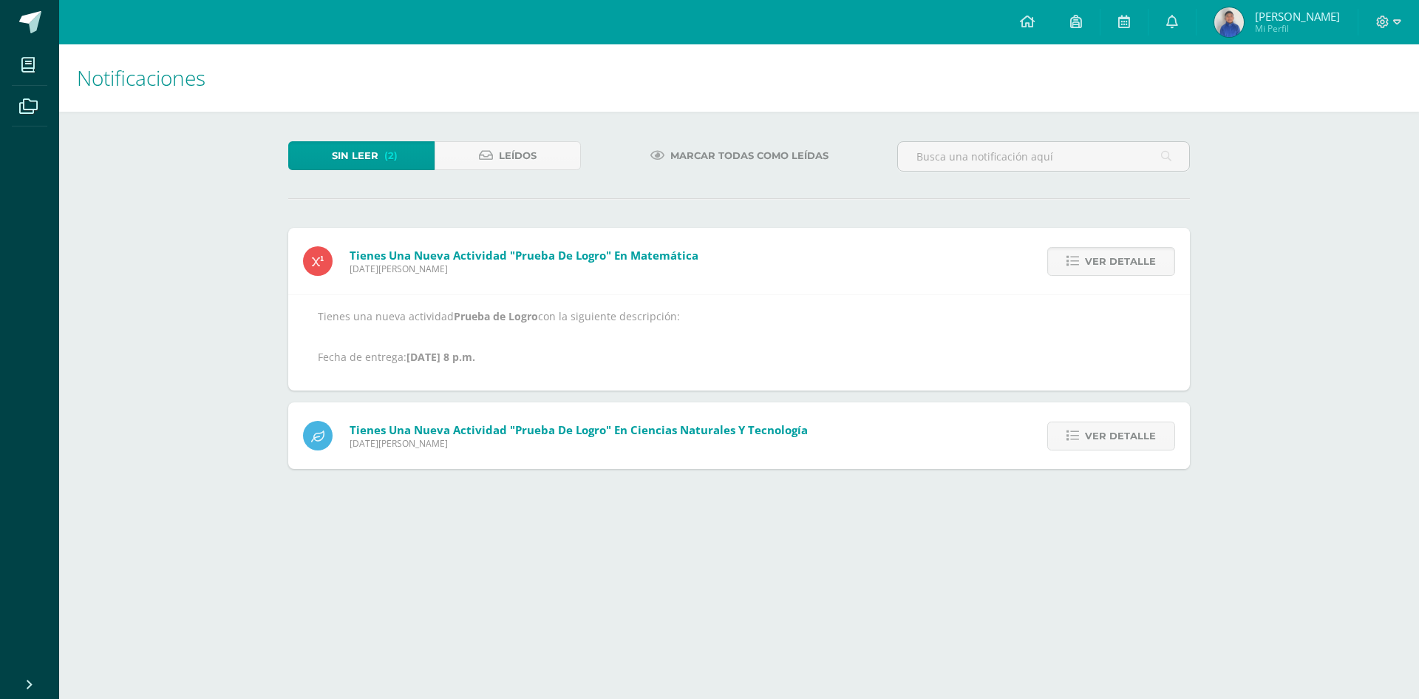
click at [1150, 262] on span "Ver detalle" at bounding box center [1120, 261] width 71 height 27
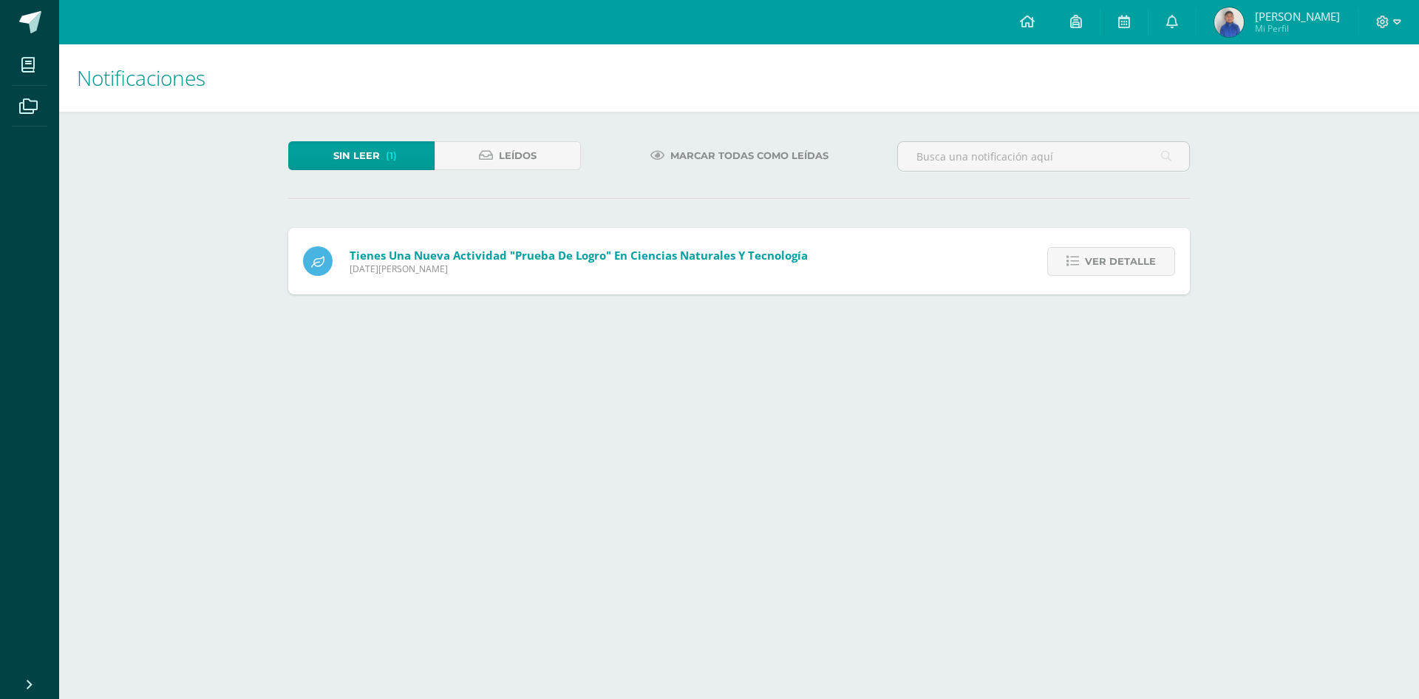
click at [1150, 262] on span "Ver detalle" at bounding box center [1120, 261] width 71 height 27
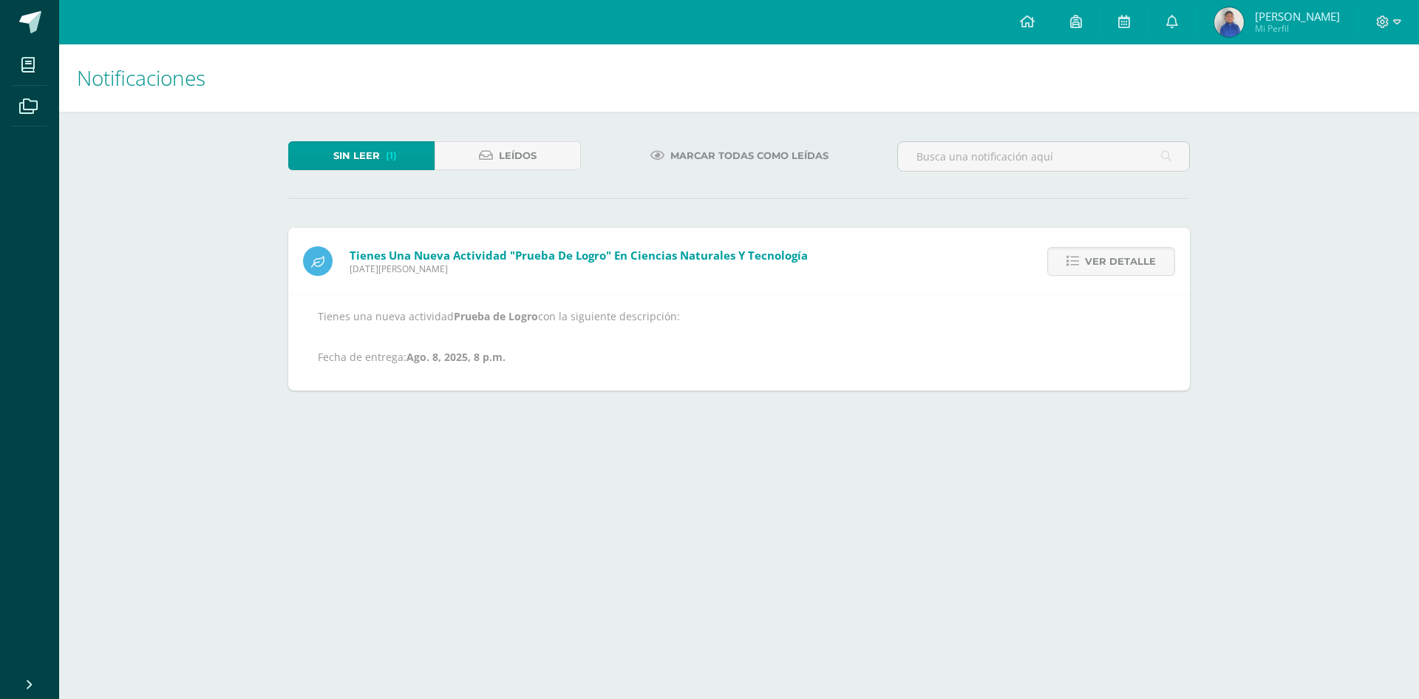
click at [1150, 262] on span "Ver detalle" at bounding box center [1120, 261] width 71 height 27
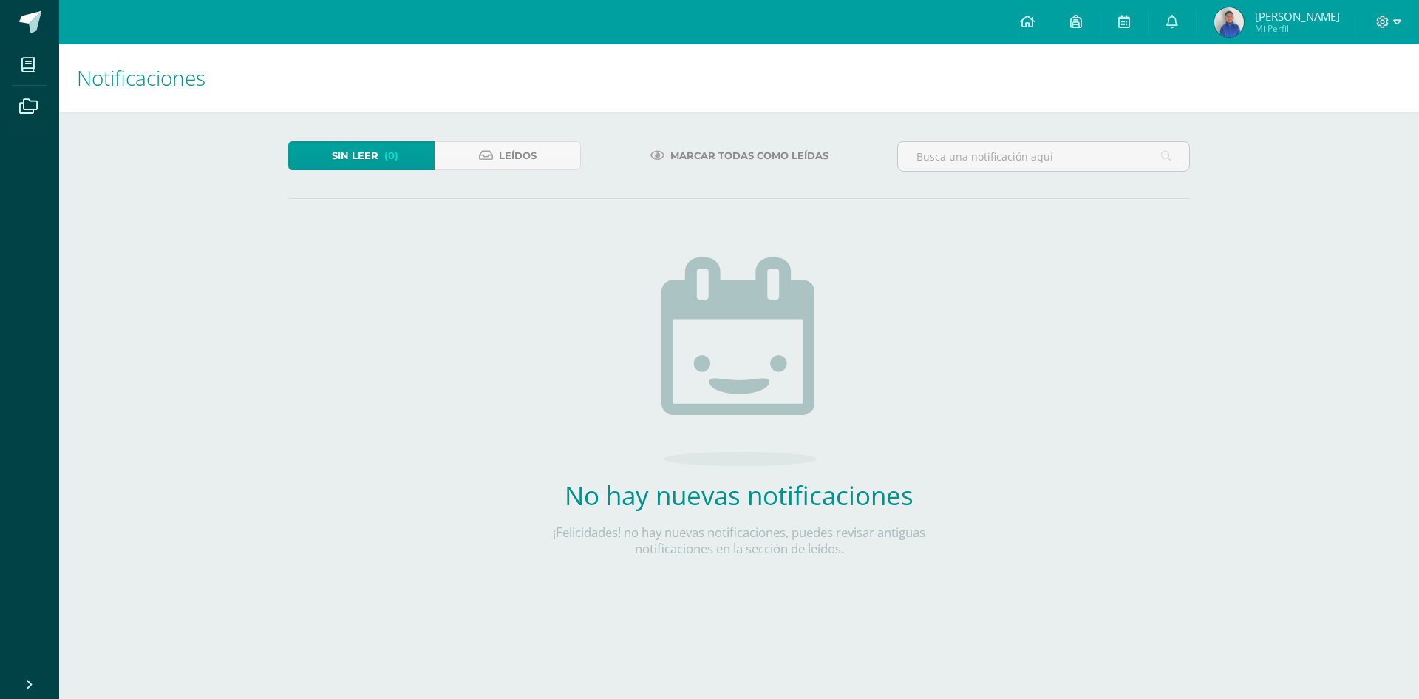
click at [1144, 283] on div "Sin leer (0) Leídos Marcar todas como leídas No hay nuevas notificaciones ¡Feli…" at bounding box center [739, 373] width 961 height 522
click at [1285, 21] on span "[PERSON_NAME]" at bounding box center [1297, 16] width 85 height 15
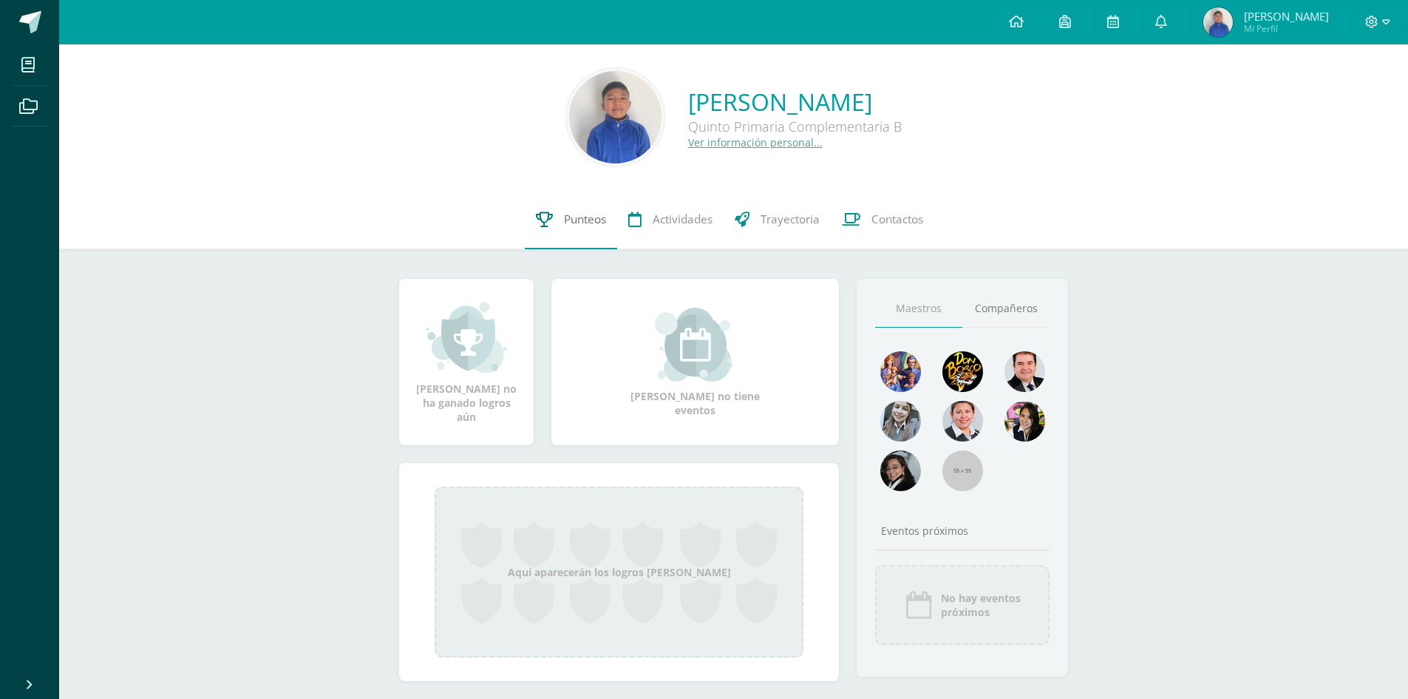
click at [597, 227] on span "Punteos" at bounding box center [585, 219] width 42 height 16
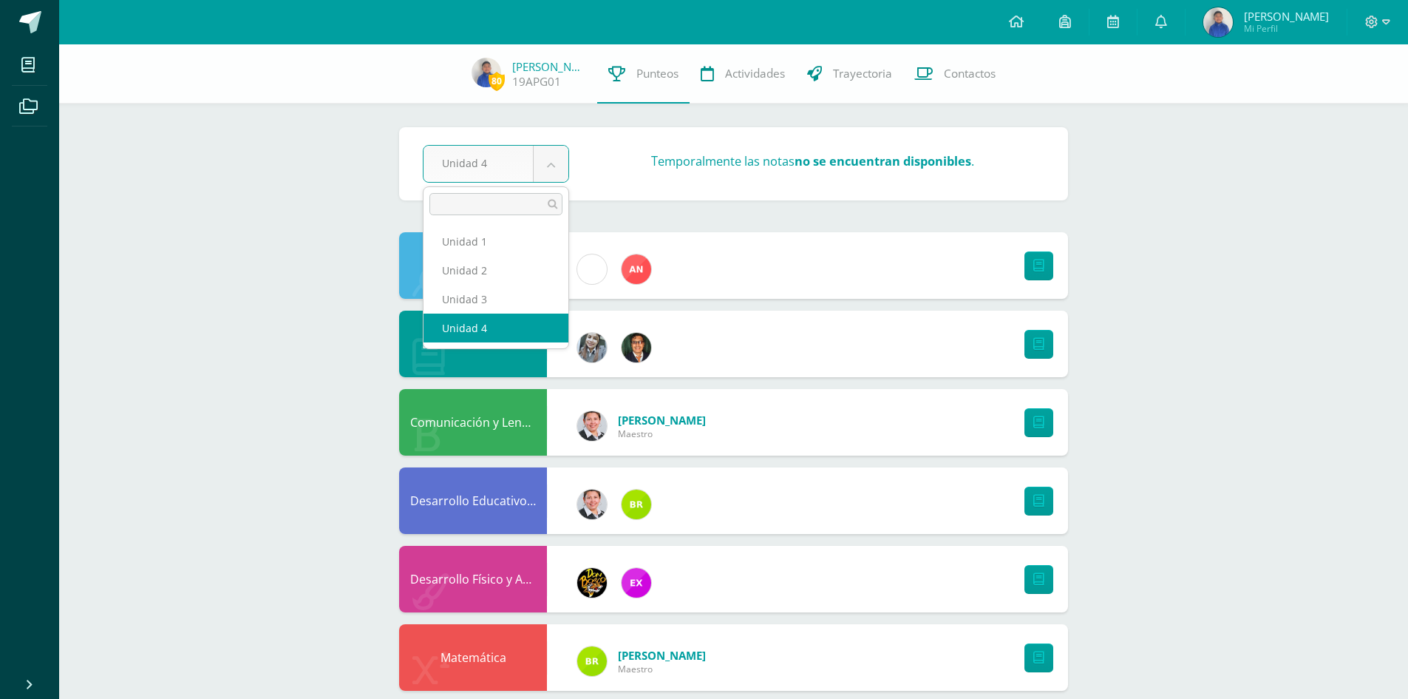
select select "Unidad 3"
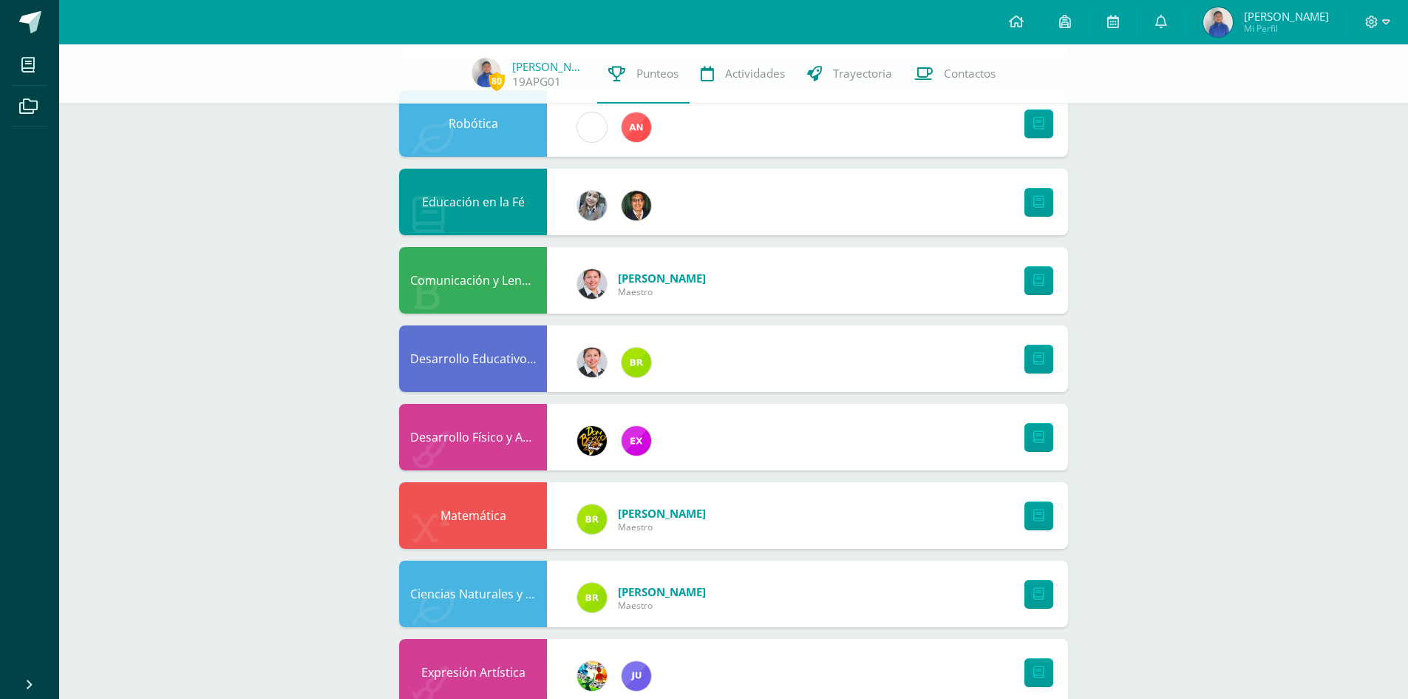
scroll to position [222, 0]
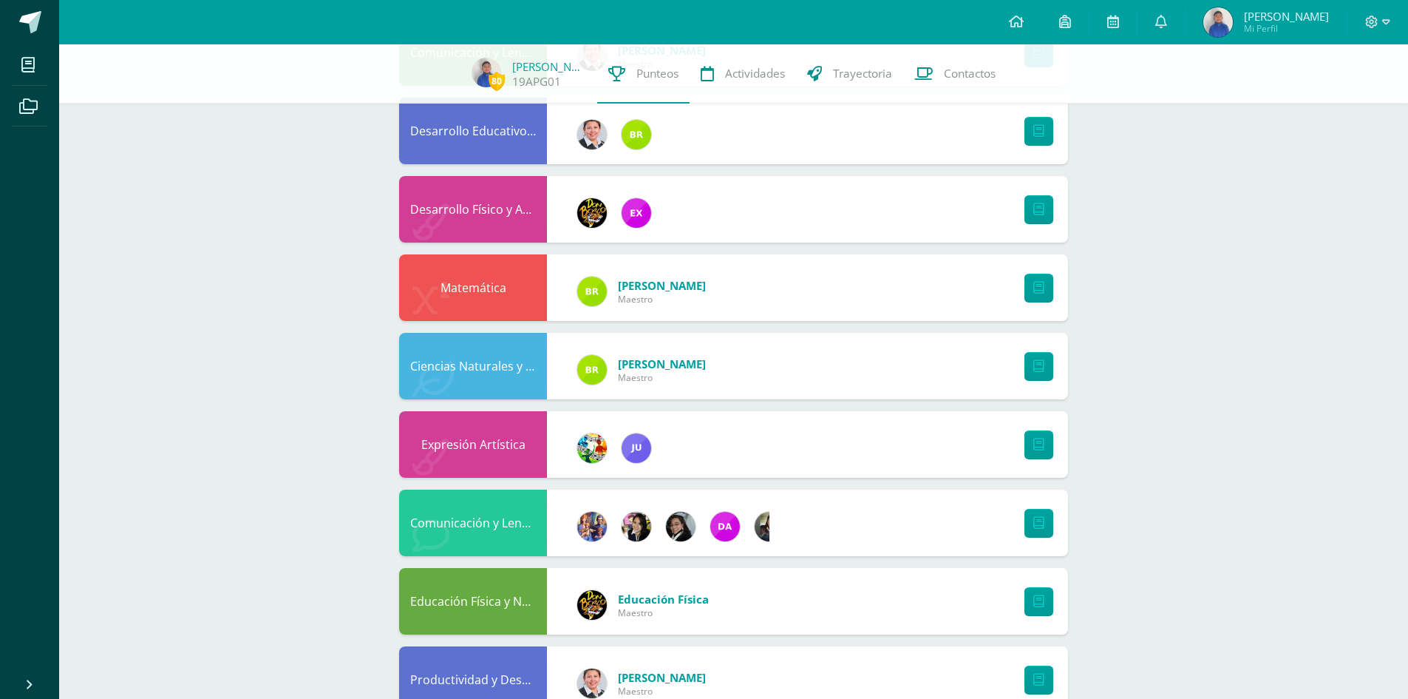
scroll to position [74, 0]
